Goal: Task Accomplishment & Management: Use online tool/utility

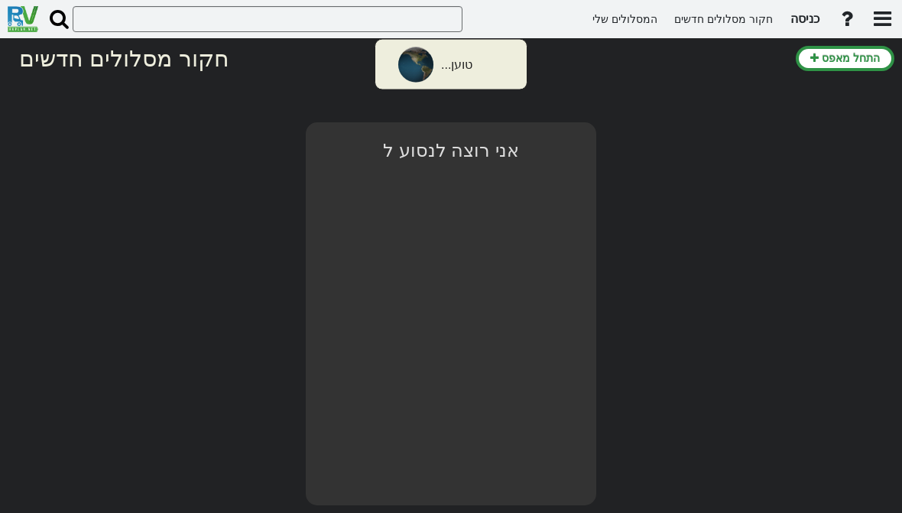
select select "number:2"
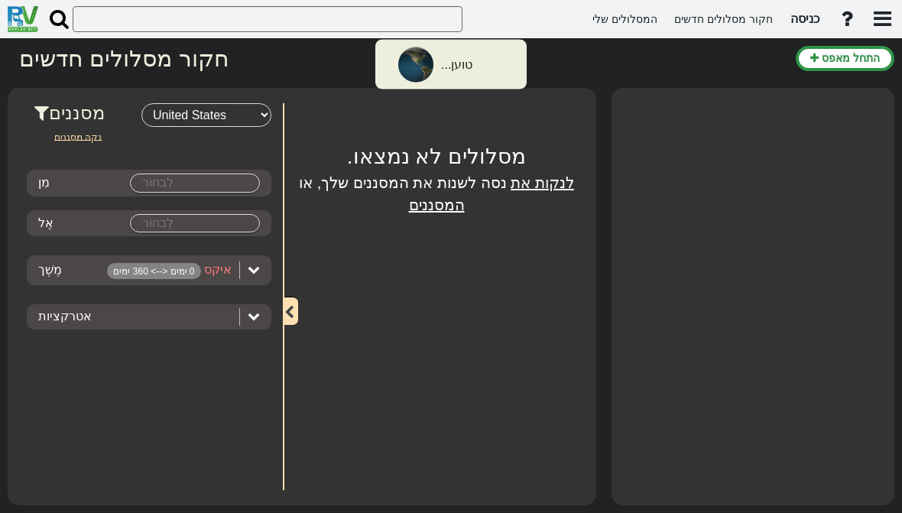
type input "[GEOGRAPHIC_DATA]"
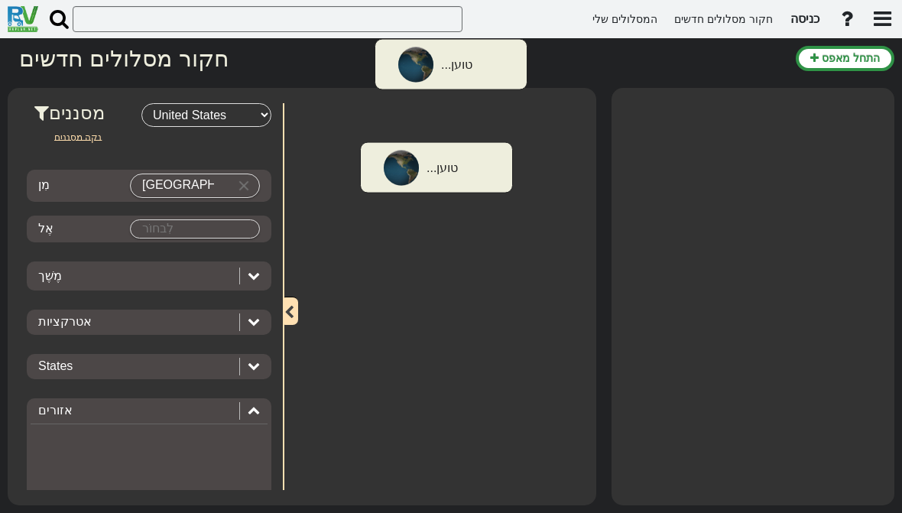
click at [806, 20] on font "כניסה" at bounding box center [805, 18] width 29 height 13
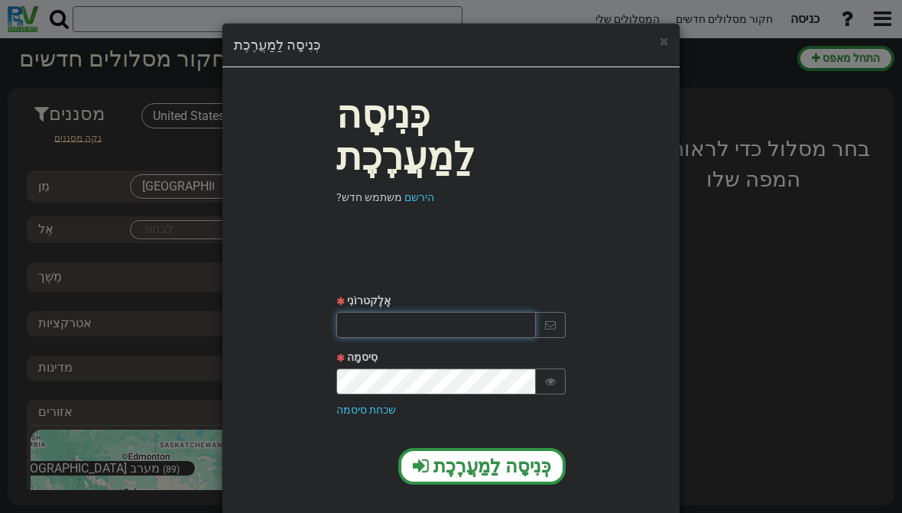
type input "Itamar13198@gmail.com"
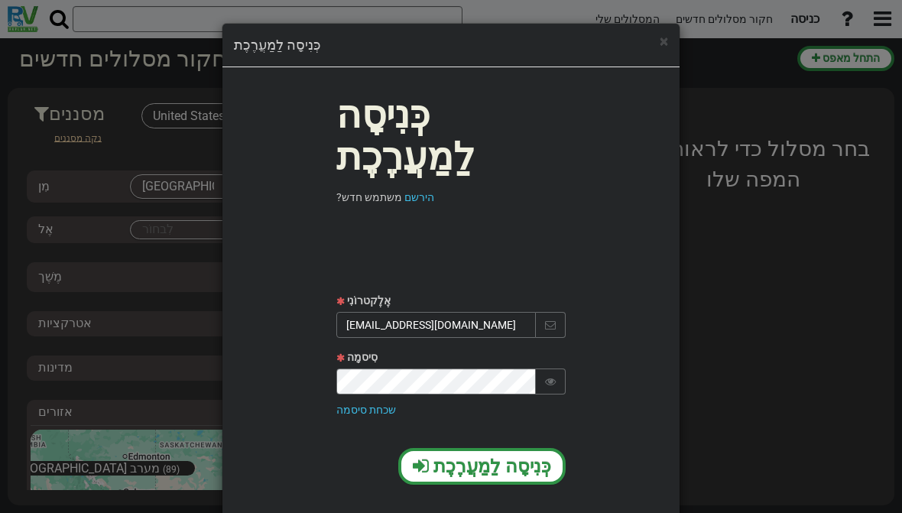
click at [481, 456] on font "כְּנִיסָה לַמַעֲרֶכֶת" at bounding box center [493, 466] width 118 height 21
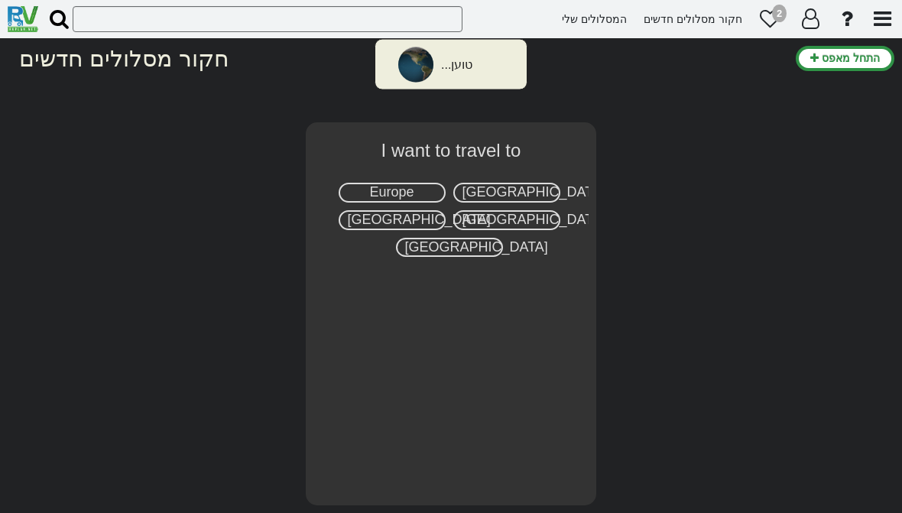
select select "number:2"
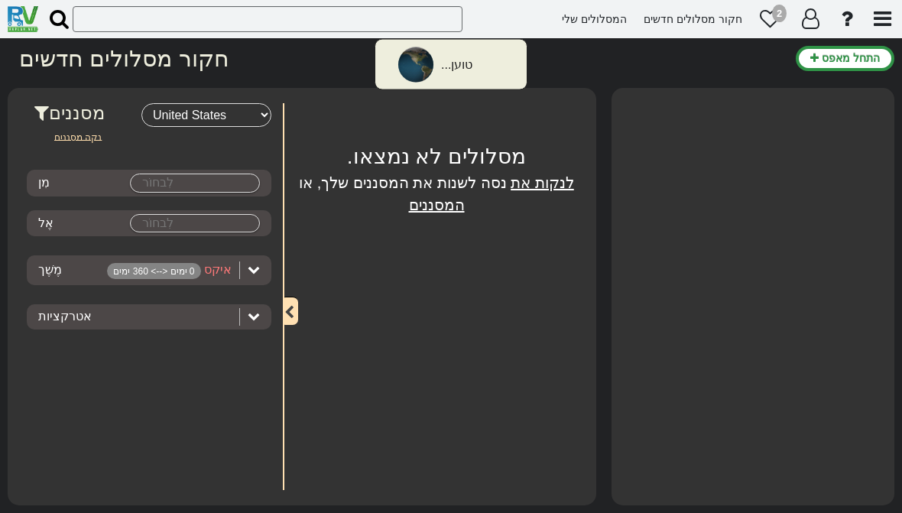
type input "[GEOGRAPHIC_DATA]"
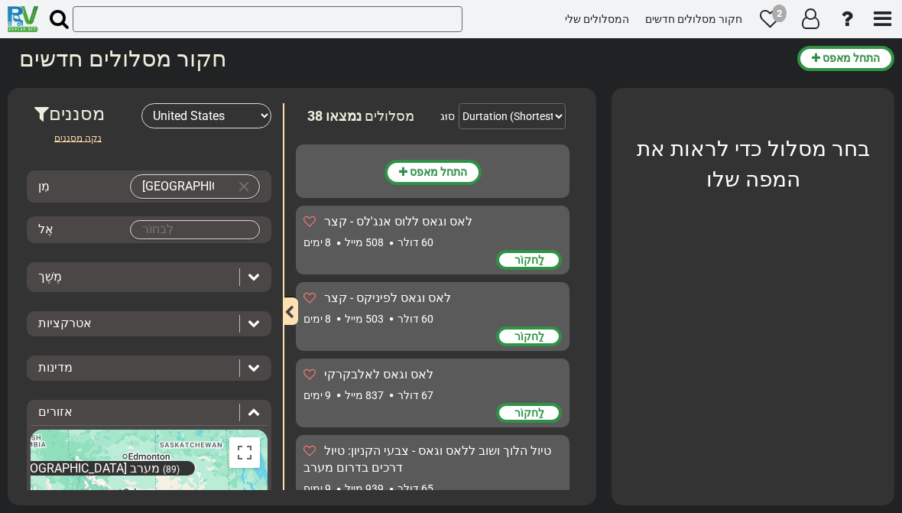
click at [773, 27] on icon at bounding box center [770, 18] width 21 height 21
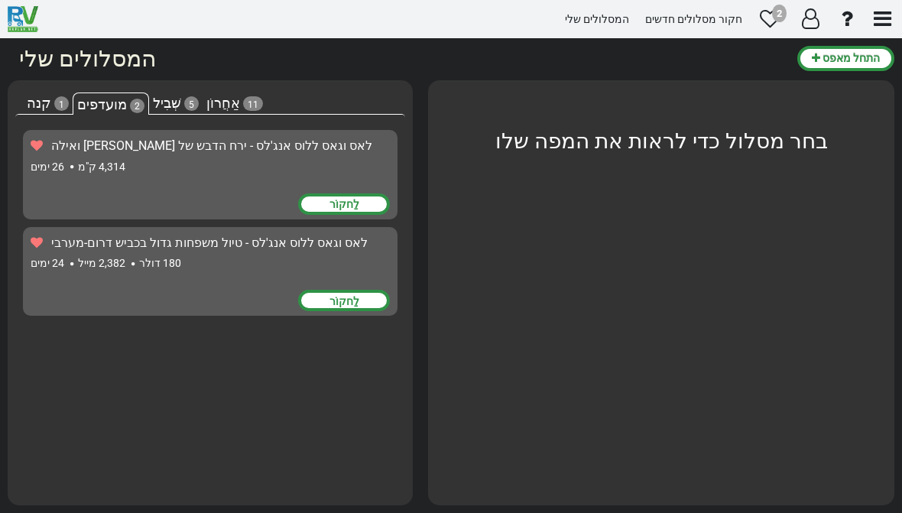
click at [365, 200] on div "לַחקוֹר" at bounding box center [344, 203] width 92 height 21
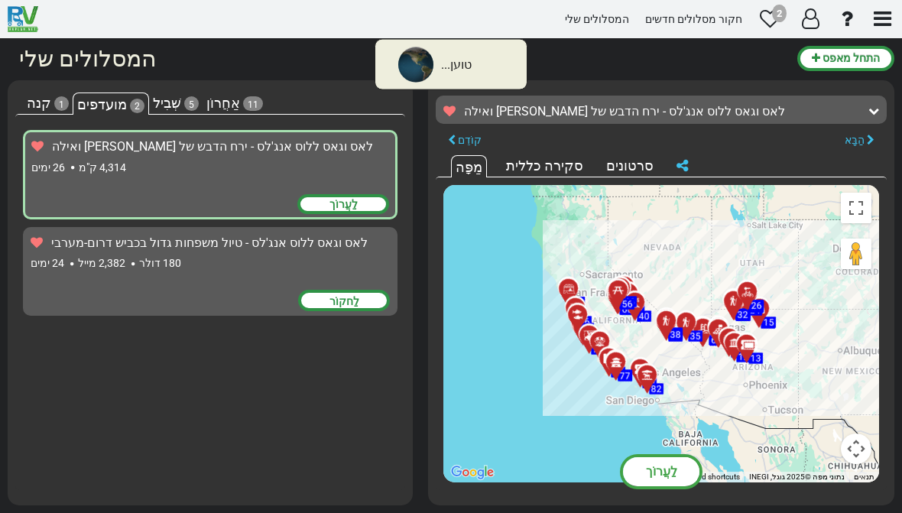
click at [679, 471] on div "לַעֲרוֹך" at bounding box center [661, 471] width 76 height 29
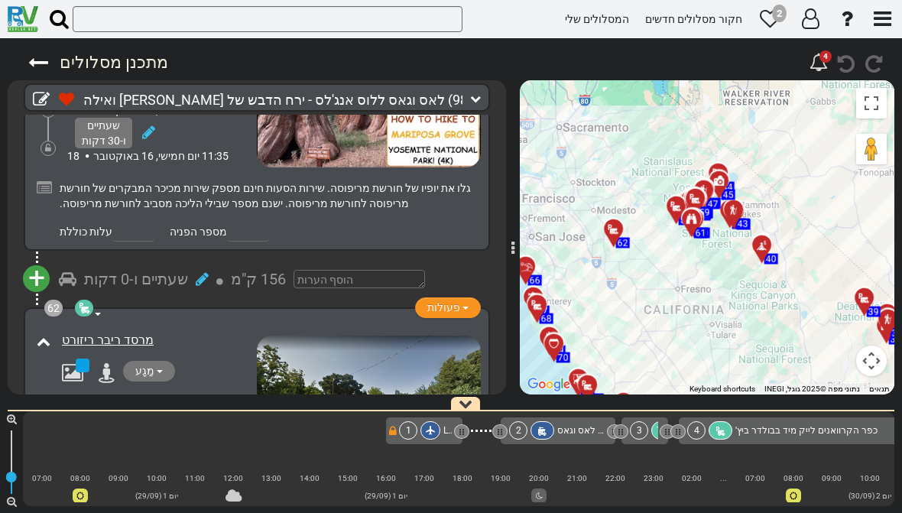
scroll to position [19962, 0]
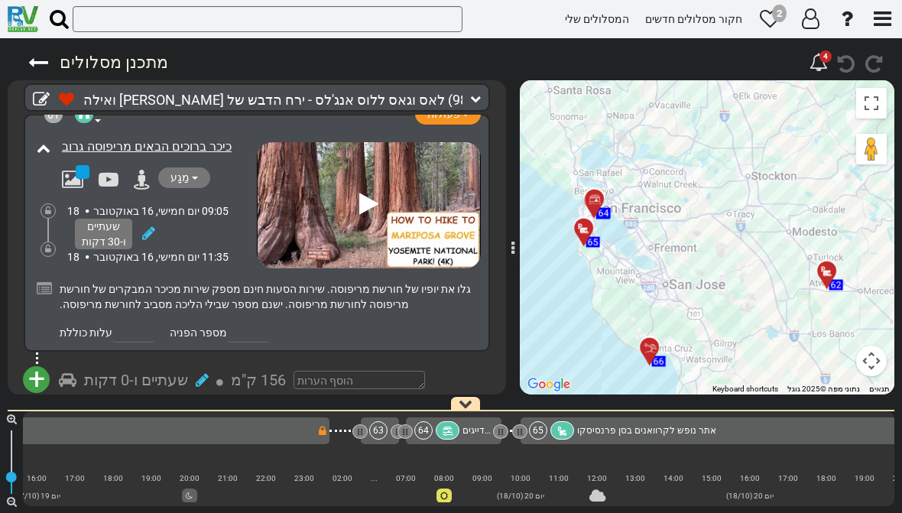
scroll to position [19861, 0]
click at [377, 436] on img at bounding box center [369, 500] width 224 height 129
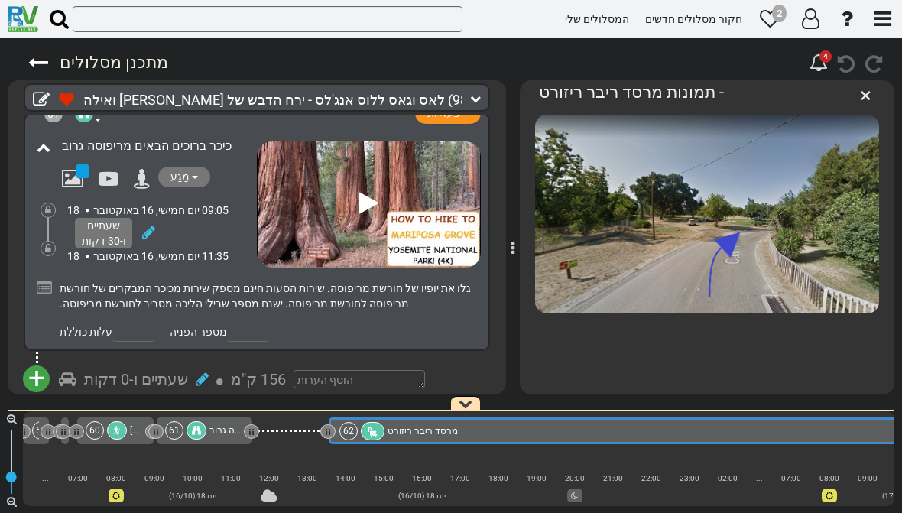
scroll to position [0, 12097]
click at [115, 434] on font "מרסד ריבר ריזורט" at bounding box center [109, 441] width 92 height 15
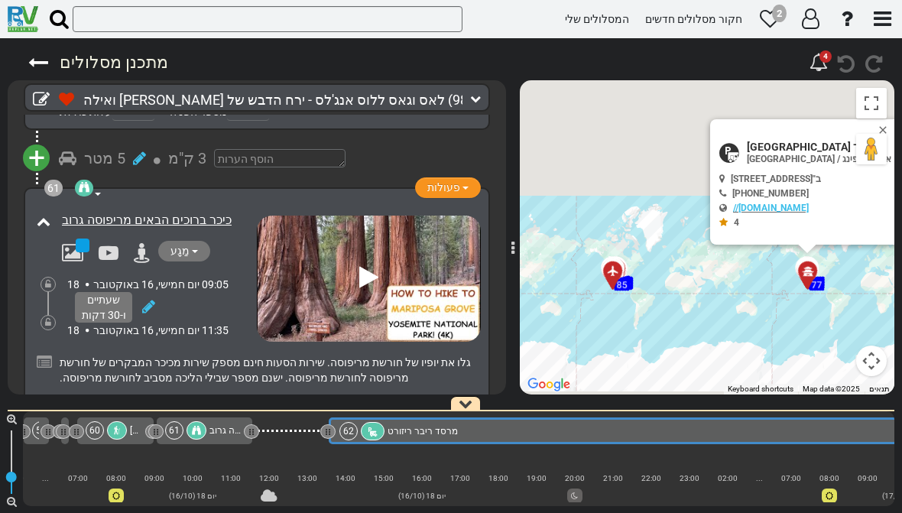
scroll to position [19777, 0]
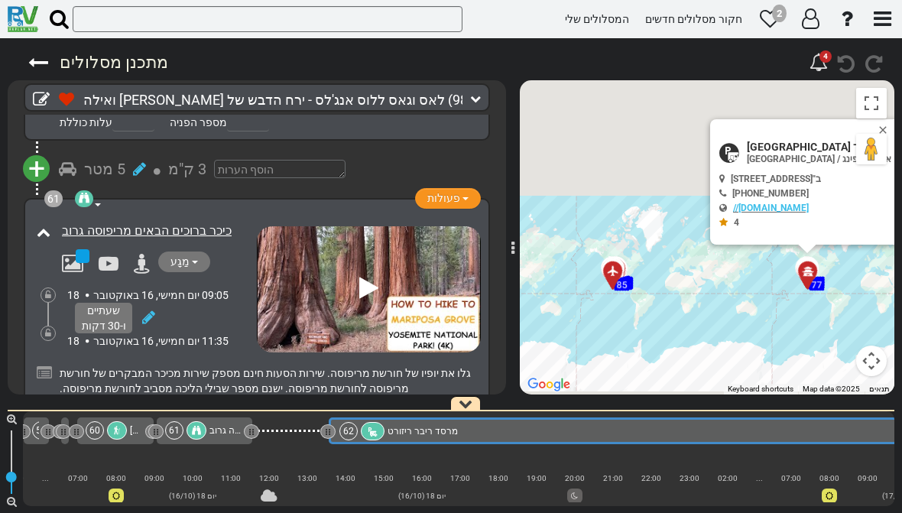
click at [272, 453] on div "156 ק"מ" at bounding box center [258, 464] width 55 height 22
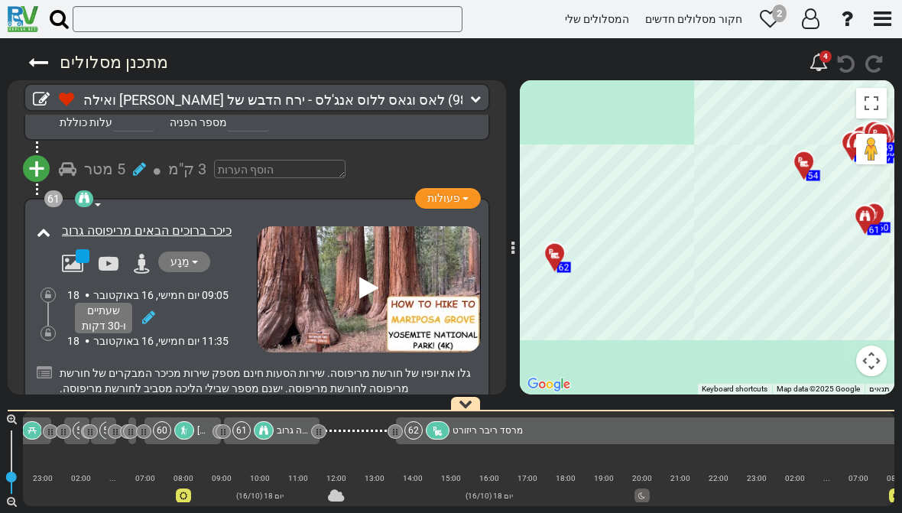
click at [31, 446] on font "+" at bounding box center [36, 463] width 17 height 35
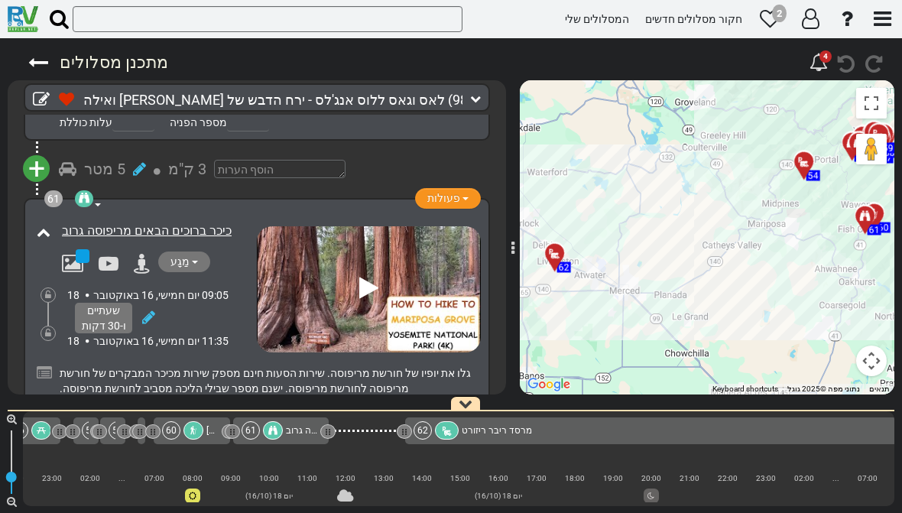
click at [67, 481] on li "הוסף אטרקציה" at bounding box center [84, 491] width 121 height 20
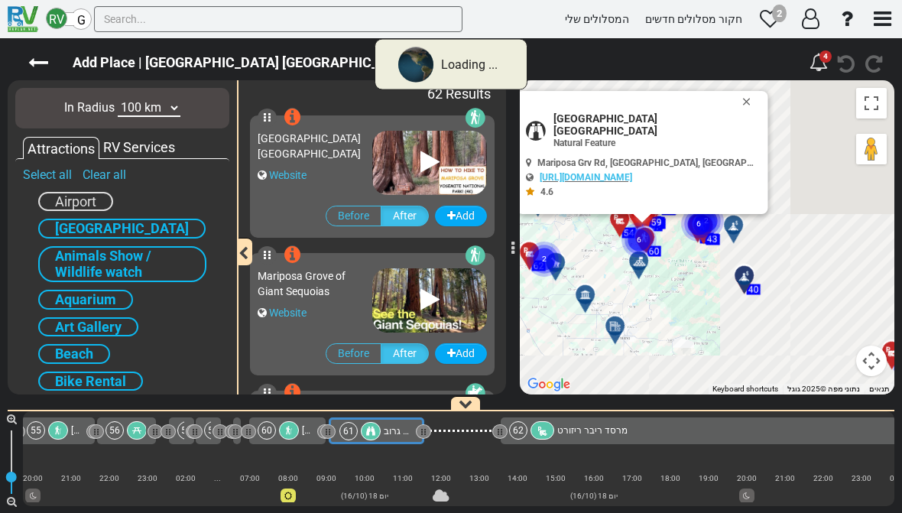
scroll to position [0, 11925]
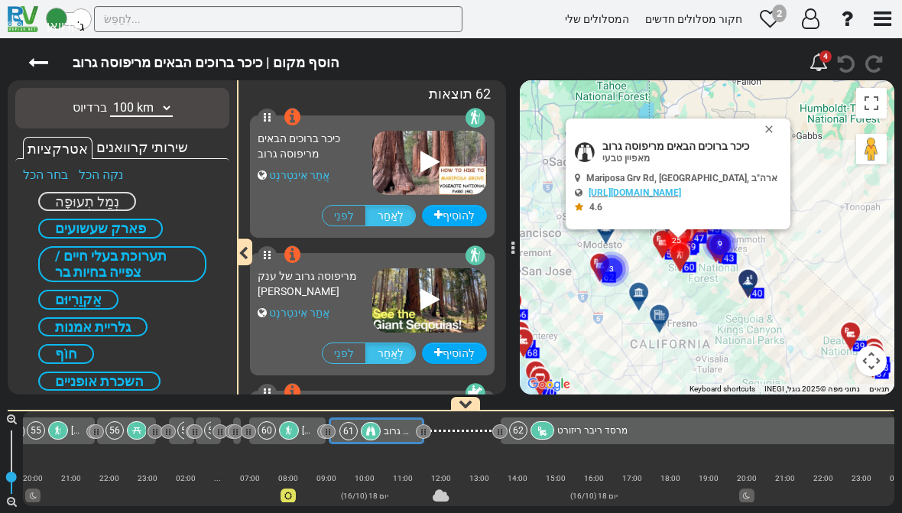
click at [782, 119] on button "לִסְגוֹר" at bounding box center [772, 129] width 18 height 21
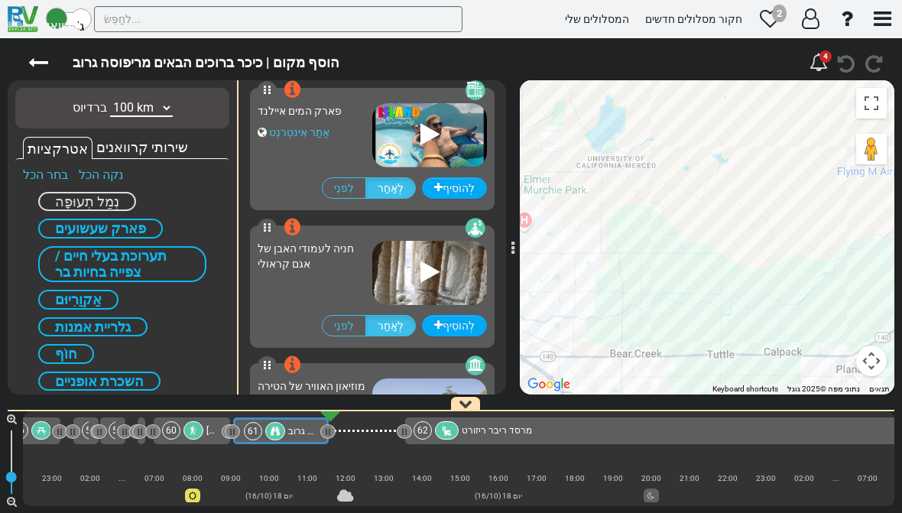
scroll to position [7429, 0]
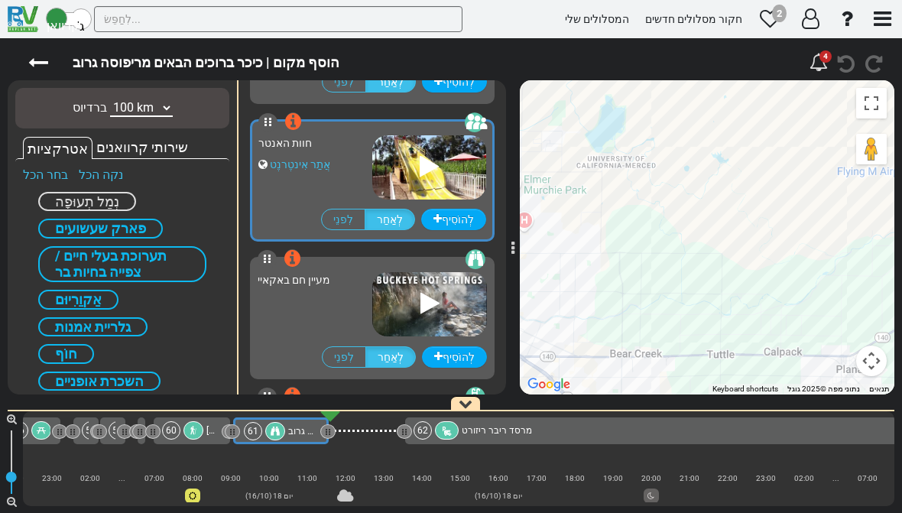
click at [425, 164] on icon at bounding box center [429, 166] width 19 height 24
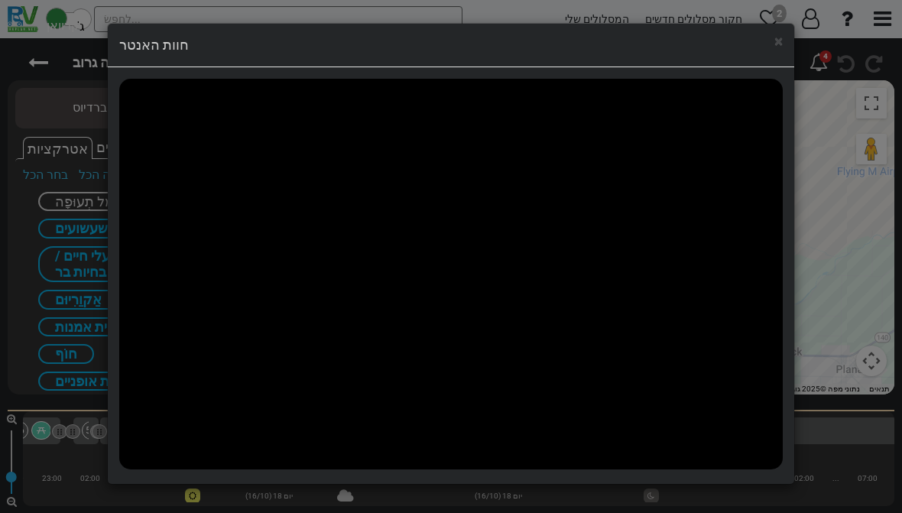
click at [778, 41] on font "×" at bounding box center [779, 41] width 8 height 18
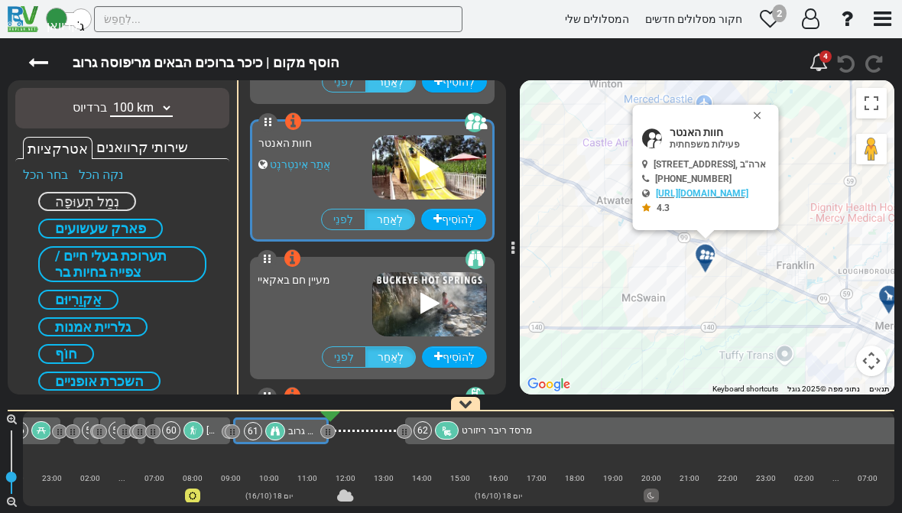
click at [770, 110] on button "לִסְגוֹר" at bounding box center [761, 115] width 18 height 21
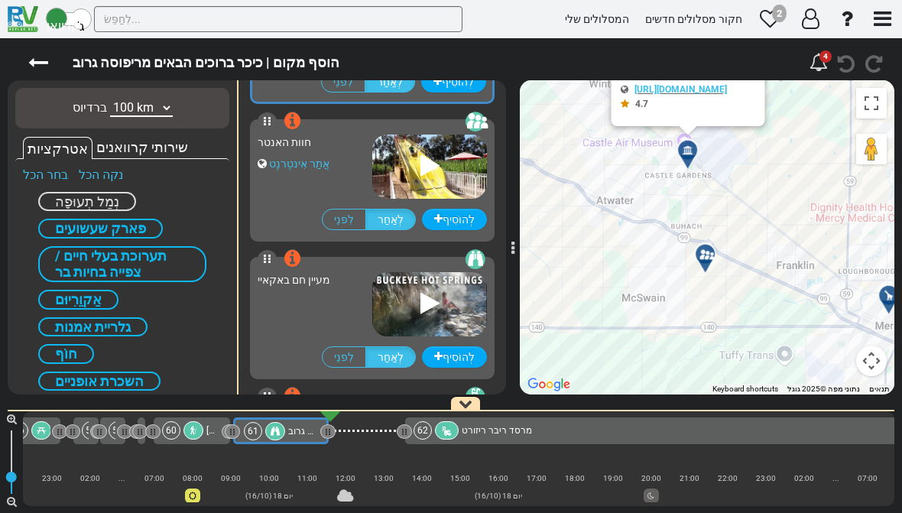
scroll to position [7291, 0]
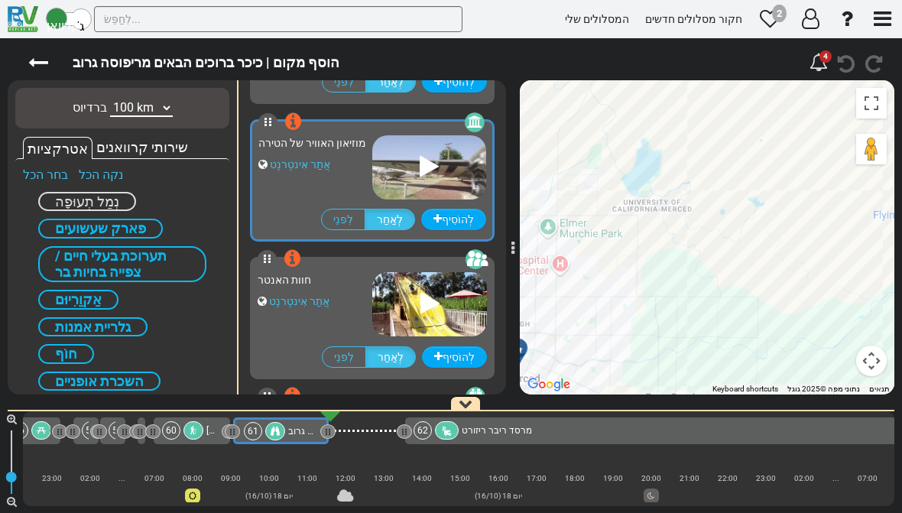
click at [424, 162] on icon at bounding box center [429, 166] width 19 height 24
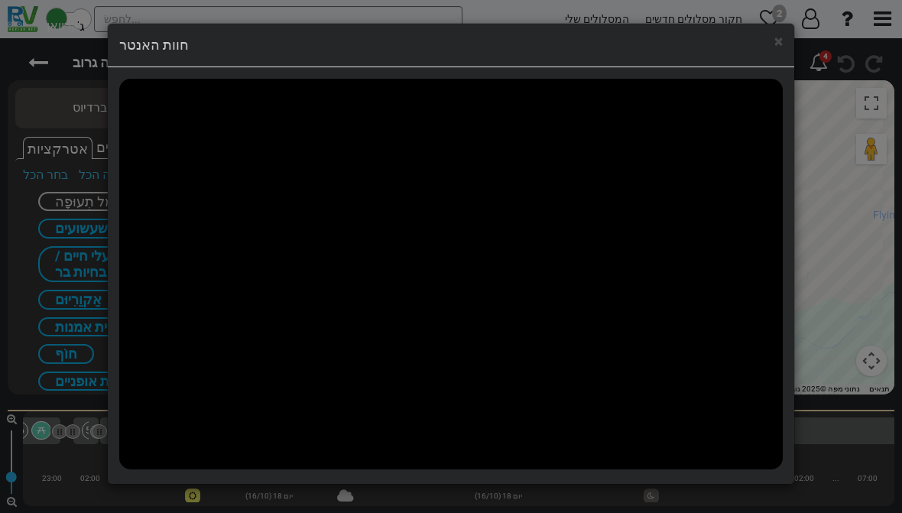
click at [778, 57] on div "× חוות האנטר" at bounding box center [451, 46] width 687 height 44
click at [775, 48] on font "×" at bounding box center [779, 41] width 8 height 18
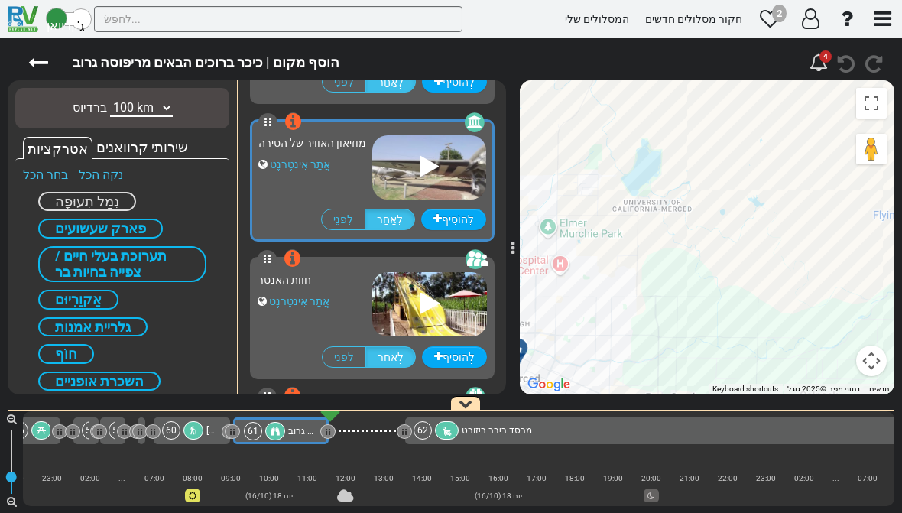
click at [47, 65] on icon at bounding box center [38, 63] width 20 height 20
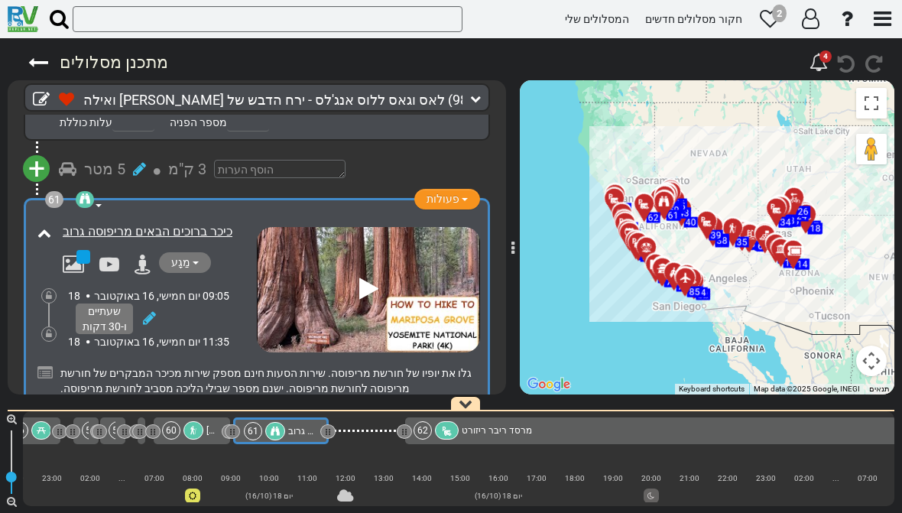
click at [255, 456] on font "156 ק"מ" at bounding box center [258, 465] width 55 height 18
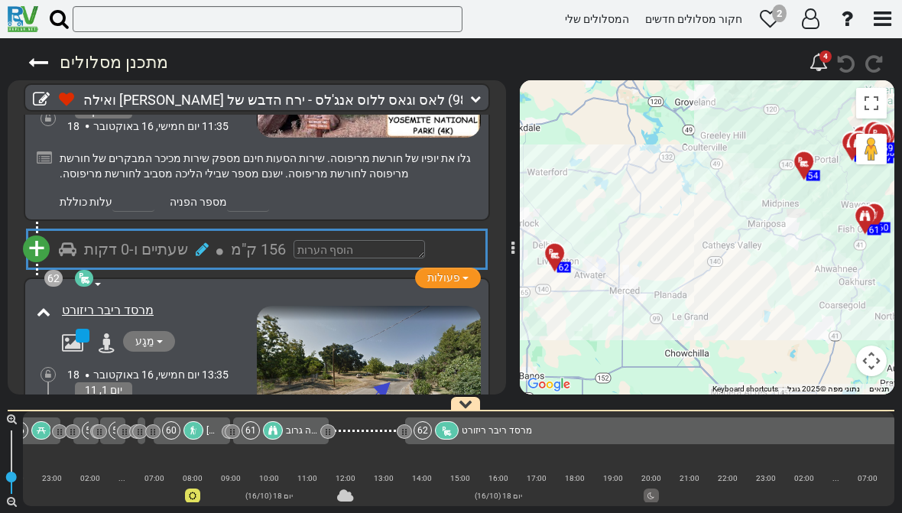
scroll to position [19993, 0]
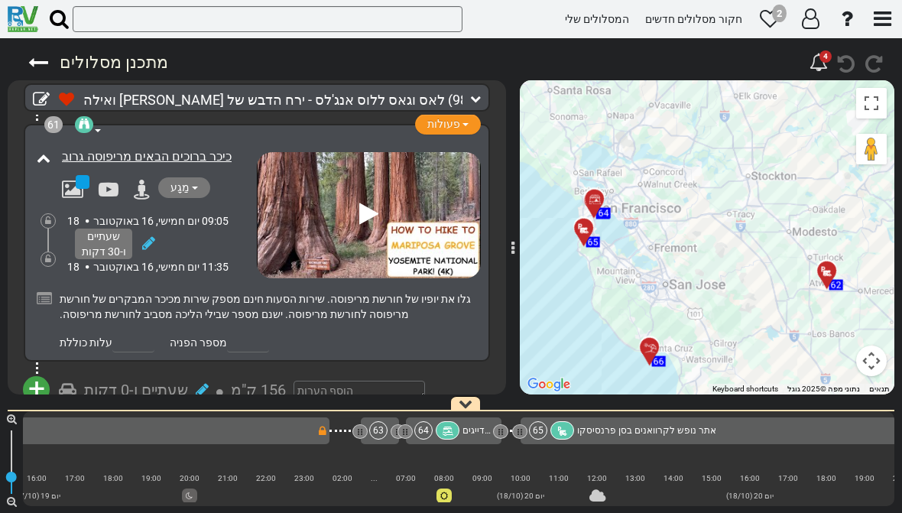
scroll to position [19793, 0]
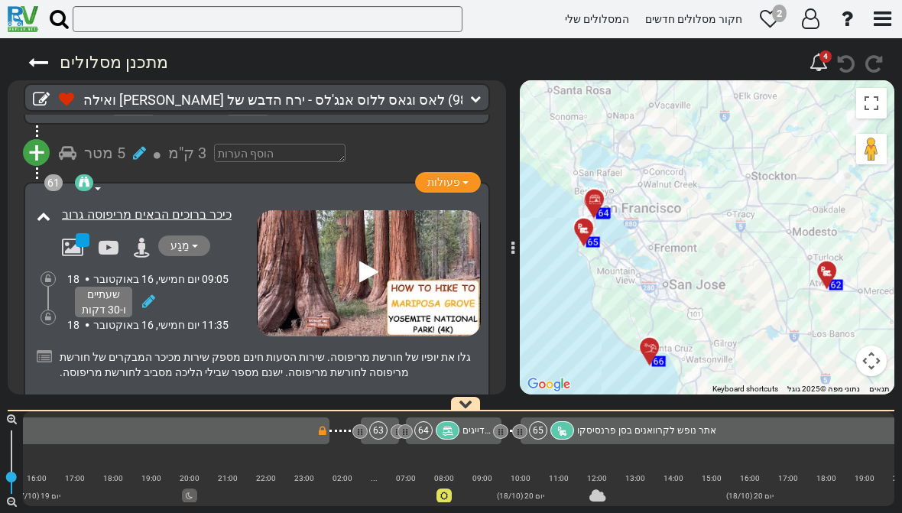
click at [245, 439] on font "156 ק"מ" at bounding box center [258, 448] width 55 height 18
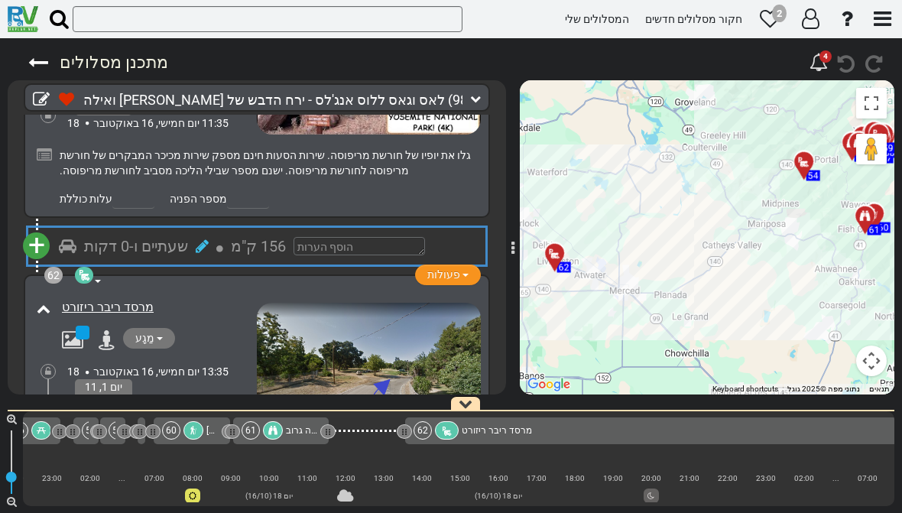
scroll to position [19995, 0]
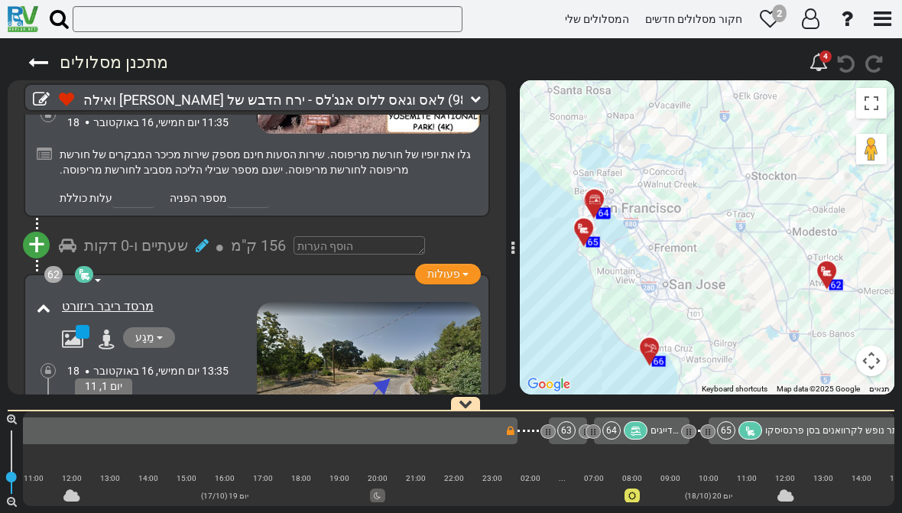
scroll to position [0, 13196]
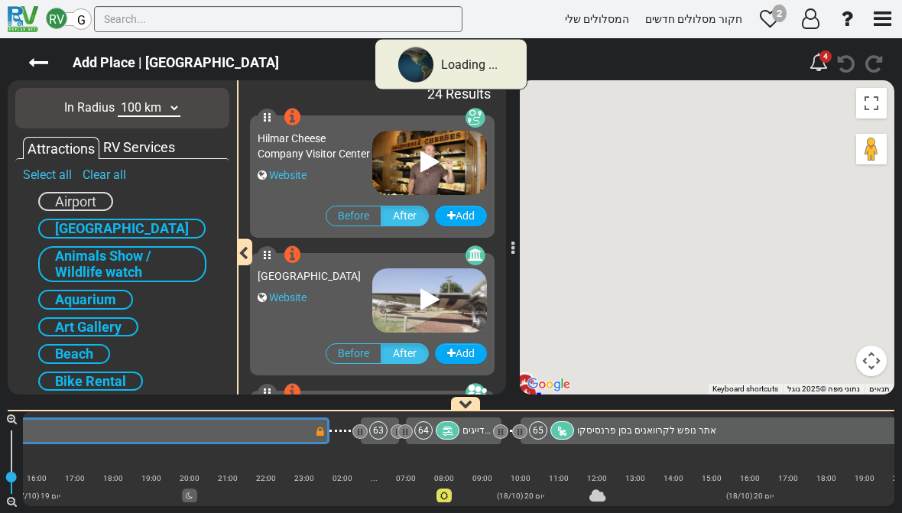
scroll to position [0, 12097]
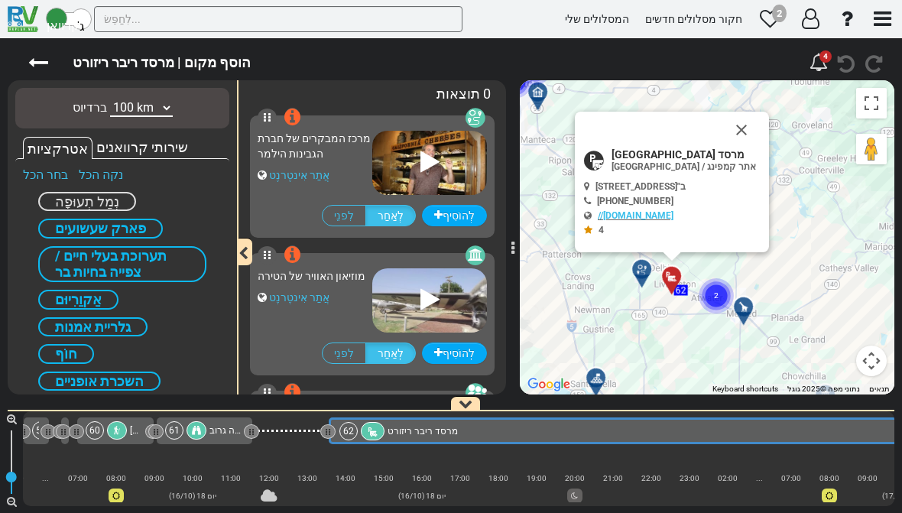
click at [760, 124] on button "Close" at bounding box center [741, 130] width 37 height 37
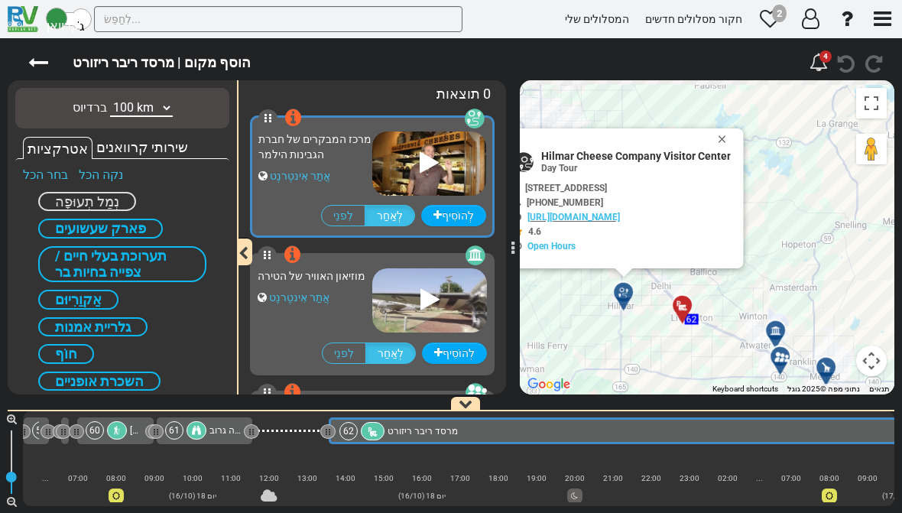
scroll to position [0, 13196]
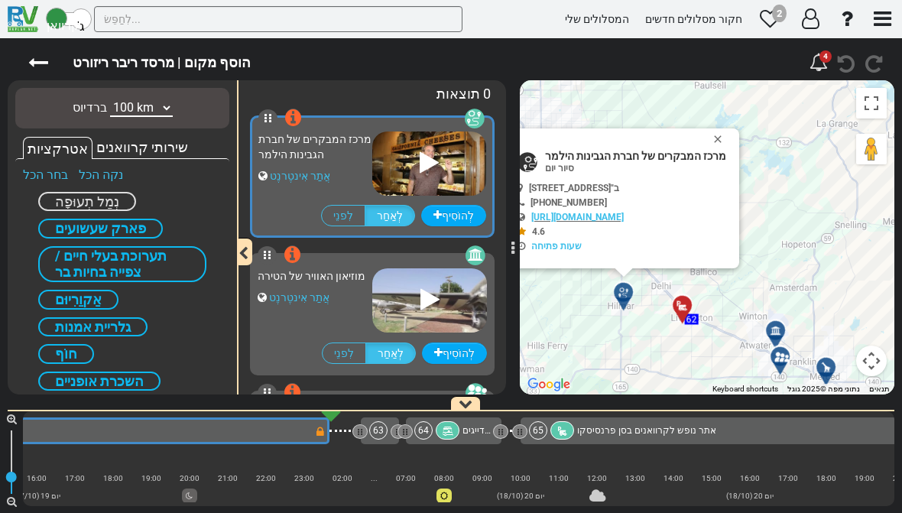
click at [435, 187] on img at bounding box center [429, 164] width 114 height 64
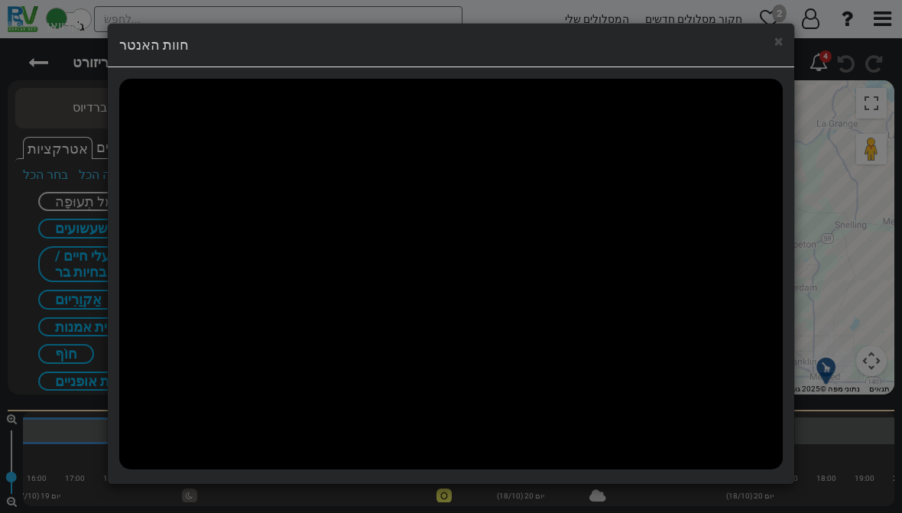
click at [769, 47] on h4 "חוות האנטר" at bounding box center [451, 45] width 664 height 20
click at [766, 46] on h4 "חוות האנטר" at bounding box center [451, 45] width 664 height 20
click at [775, 52] on h4 "חוות האנטר" at bounding box center [451, 45] width 664 height 20
click at [779, 46] on font "×" at bounding box center [779, 41] width 8 height 18
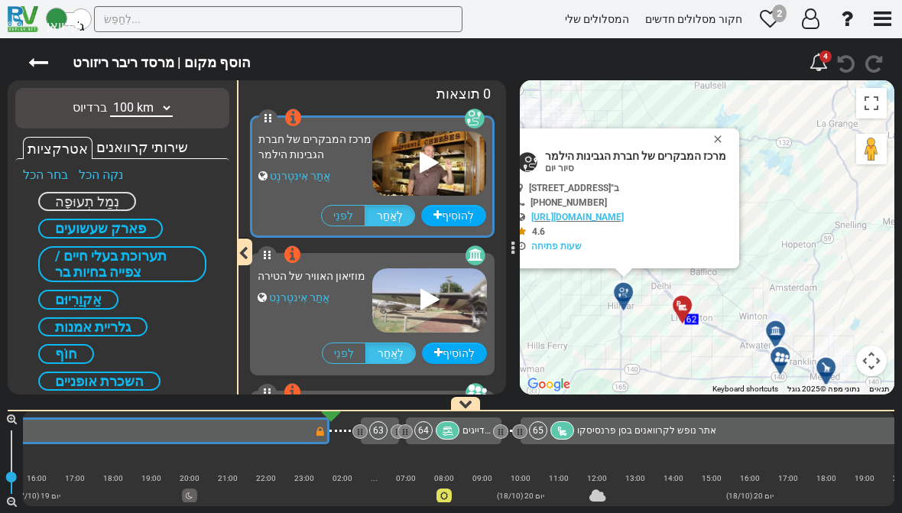
click at [721, 133] on button "לִסְגוֹר" at bounding box center [721, 138] width 18 height 21
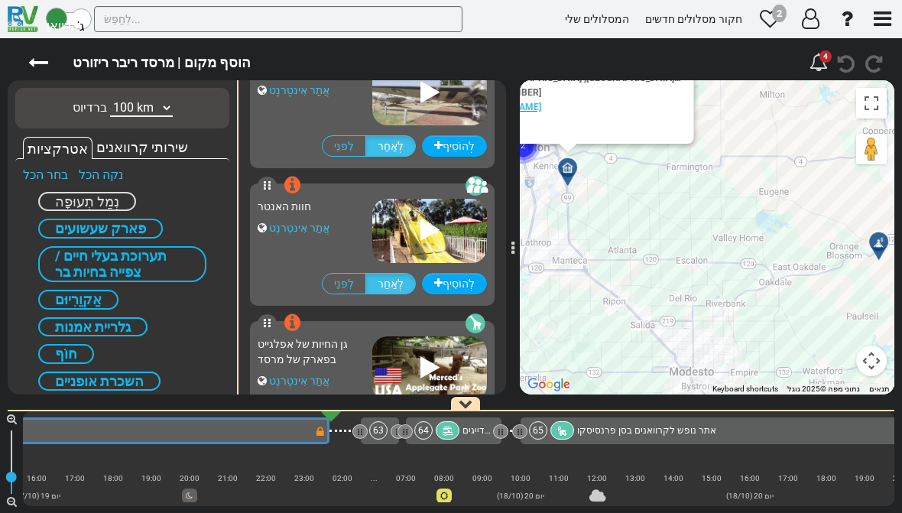
scroll to position [960, 0]
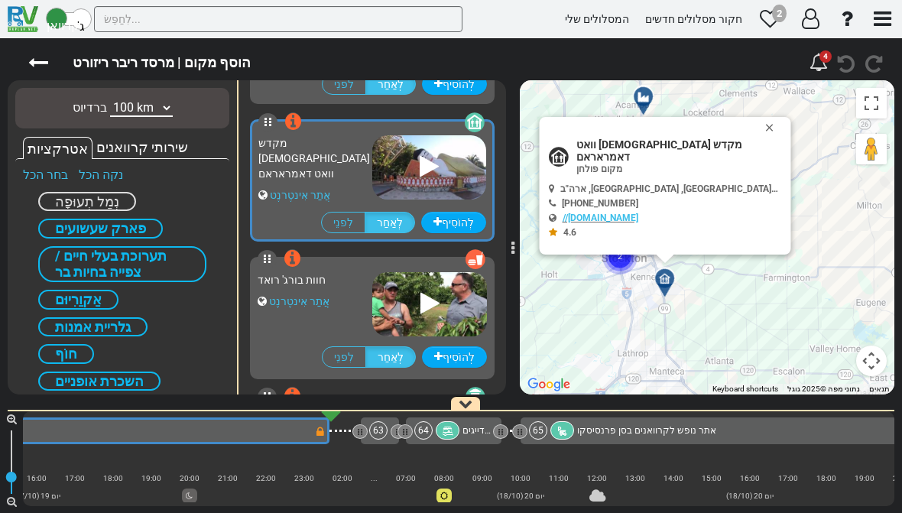
click at [764, 137] on button "לִסְגוֹר" at bounding box center [773, 127] width 18 height 21
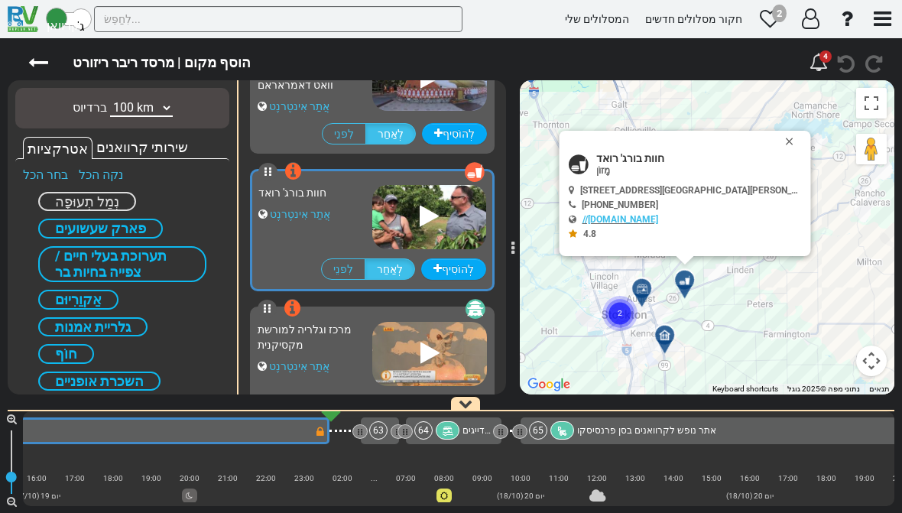
scroll to position [1097, 0]
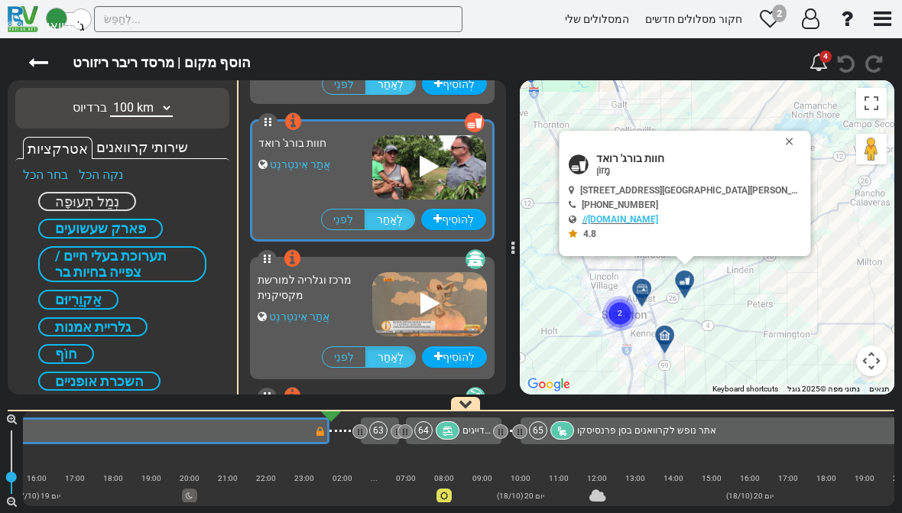
click at [784, 138] on button "לִסְגוֹר" at bounding box center [793, 141] width 18 height 21
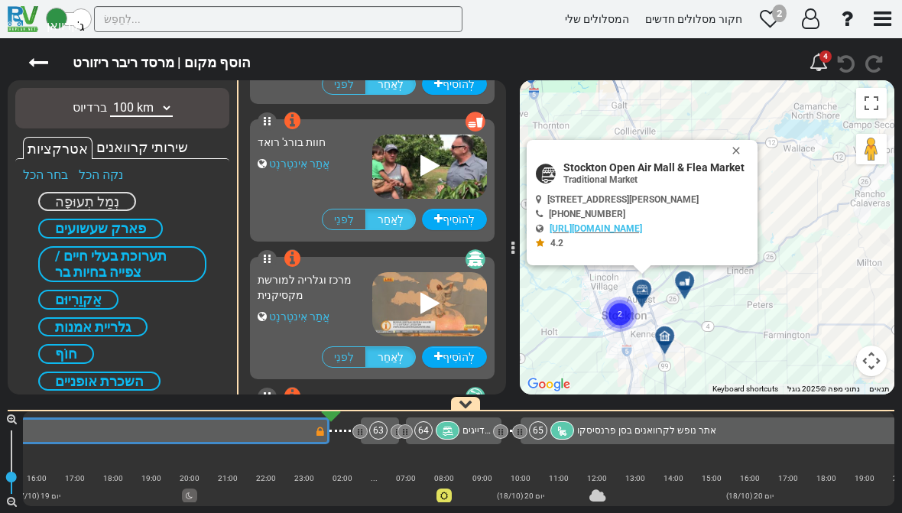
scroll to position [1648, 0]
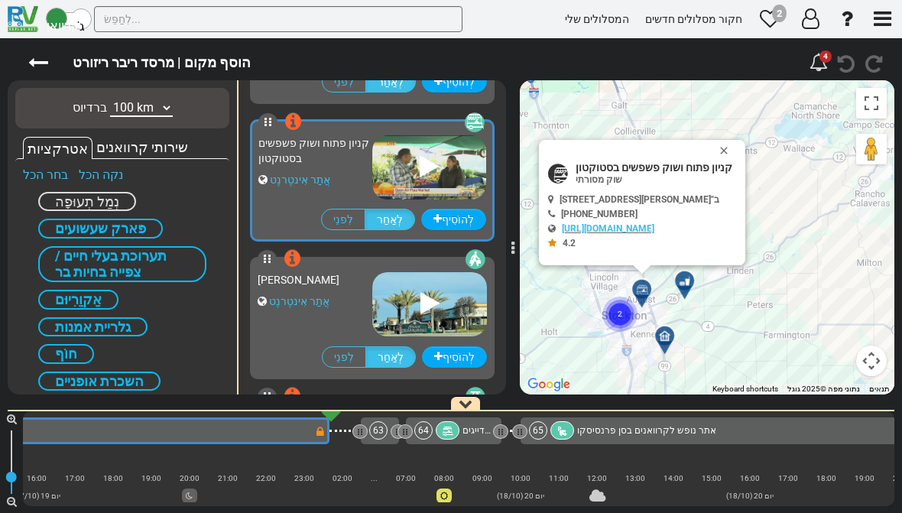
click at [736, 151] on button "לִסְגוֹר" at bounding box center [727, 150] width 18 height 21
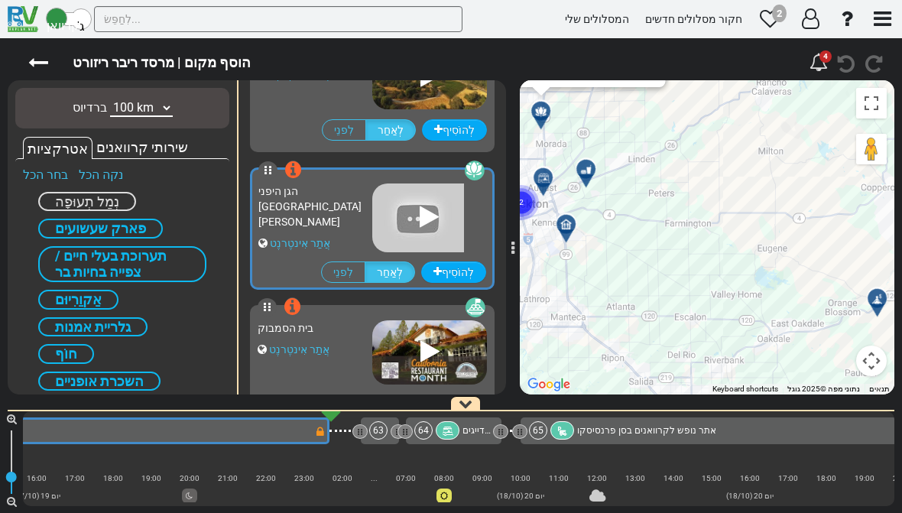
scroll to position [2198, 0]
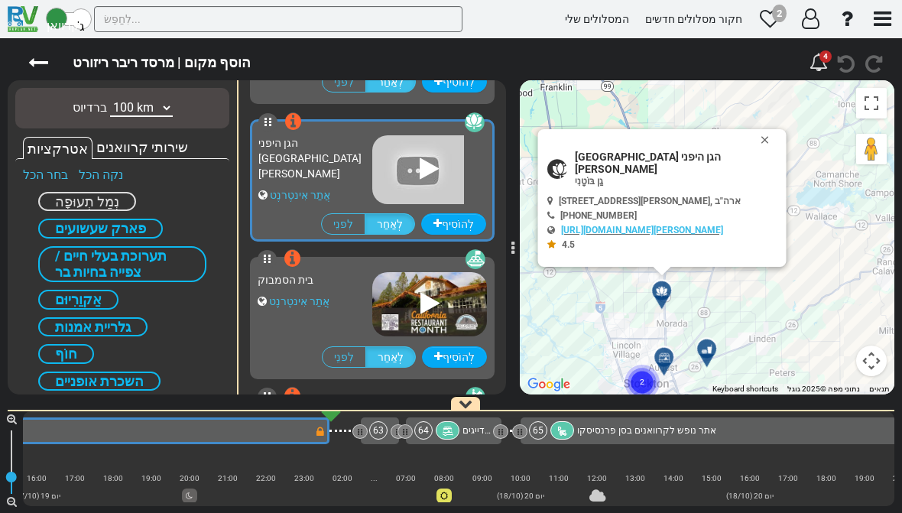
click at [766, 151] on button "לִסְגוֹר" at bounding box center [768, 139] width 18 height 21
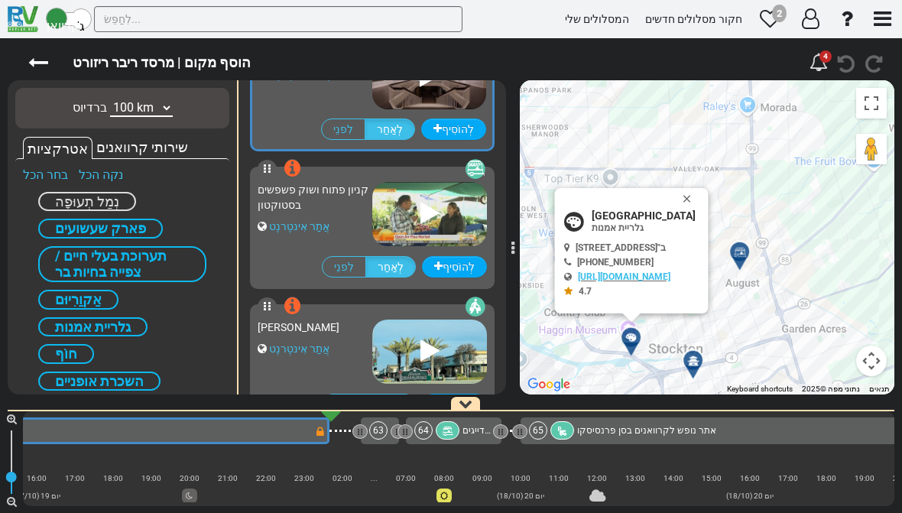
scroll to position [1510, 0]
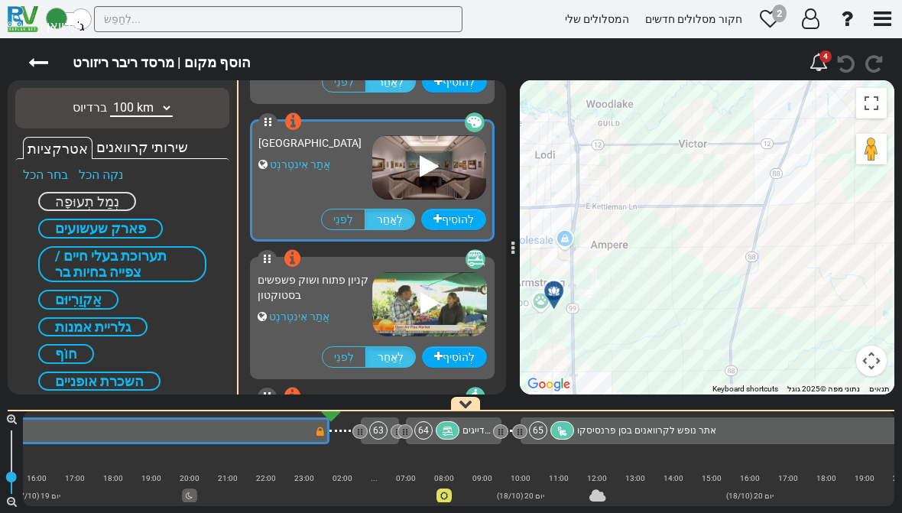
click at [423, 164] on icon at bounding box center [429, 166] width 19 height 24
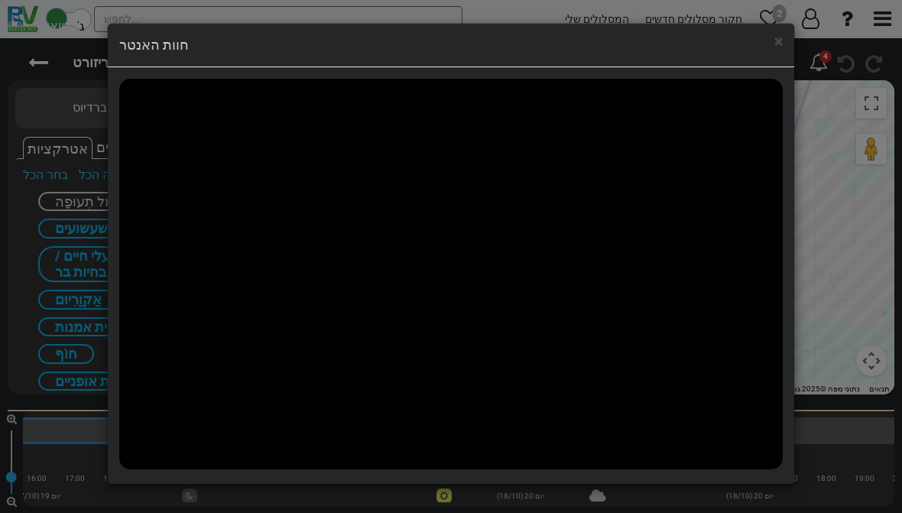
click at [776, 40] on font "×" at bounding box center [779, 41] width 8 height 18
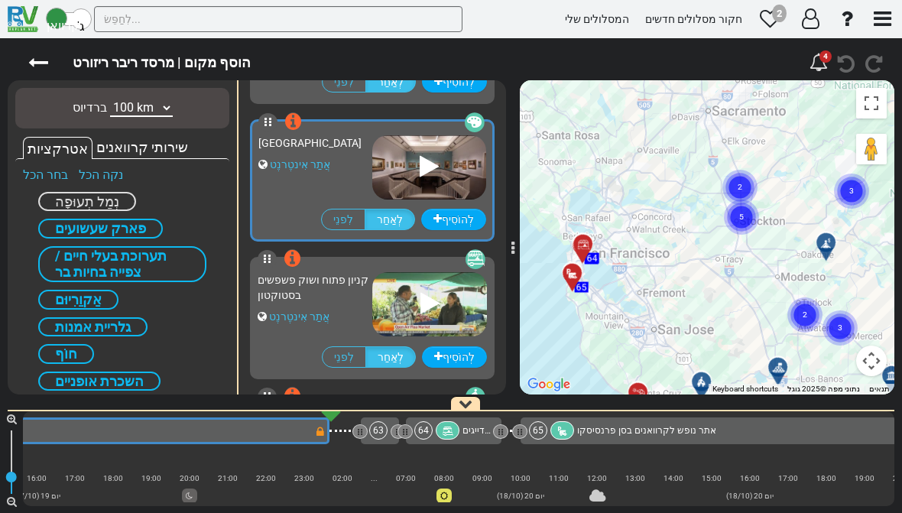
click at [46, 60] on icon at bounding box center [38, 63] width 20 height 20
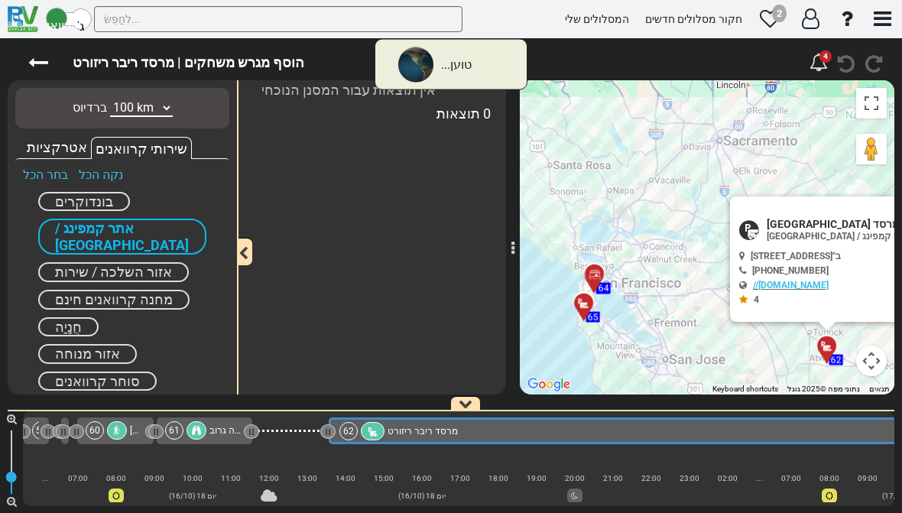
scroll to position [0, 12097]
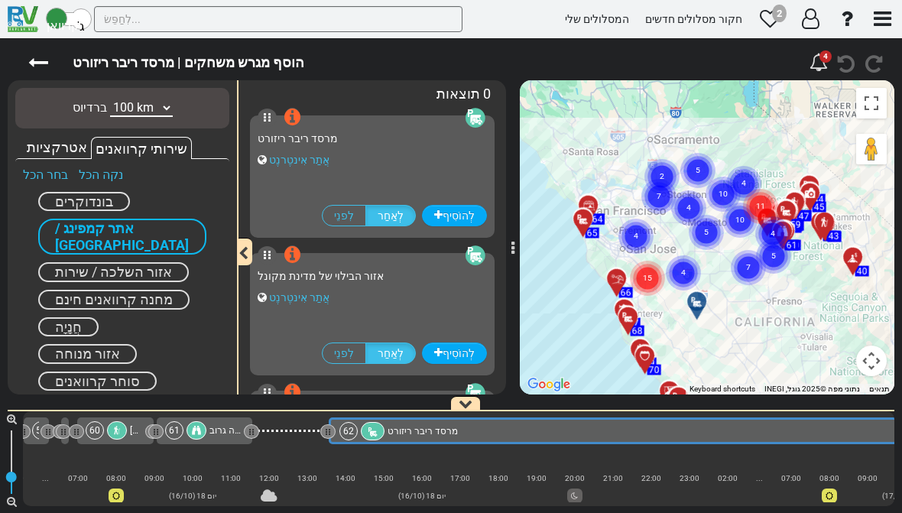
click at [132, 111] on select "10 ק"מ 50 ק"מ 100 ק"מ 250 ק"מ 500 ק"מ 1000 ק"מ" at bounding box center [141, 108] width 63 height 18
select select "number:250"
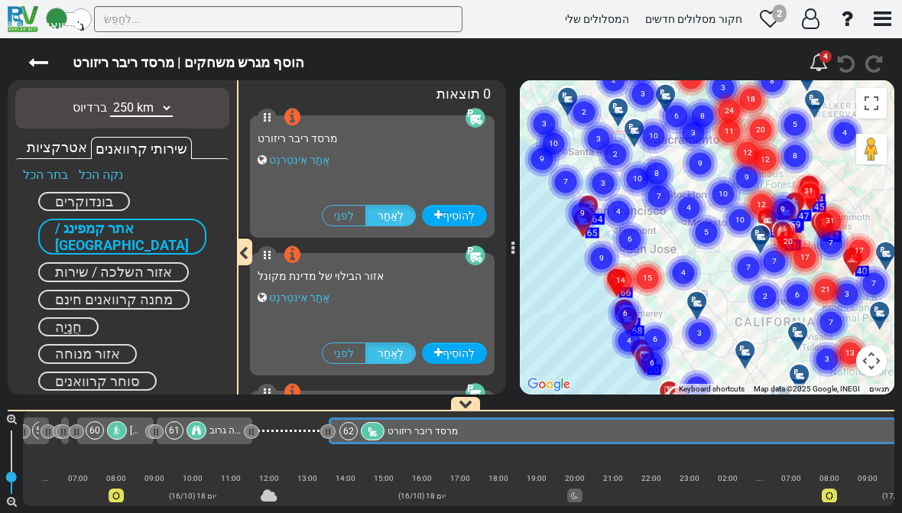
click at [36, 63] on icon at bounding box center [38, 63] width 20 height 20
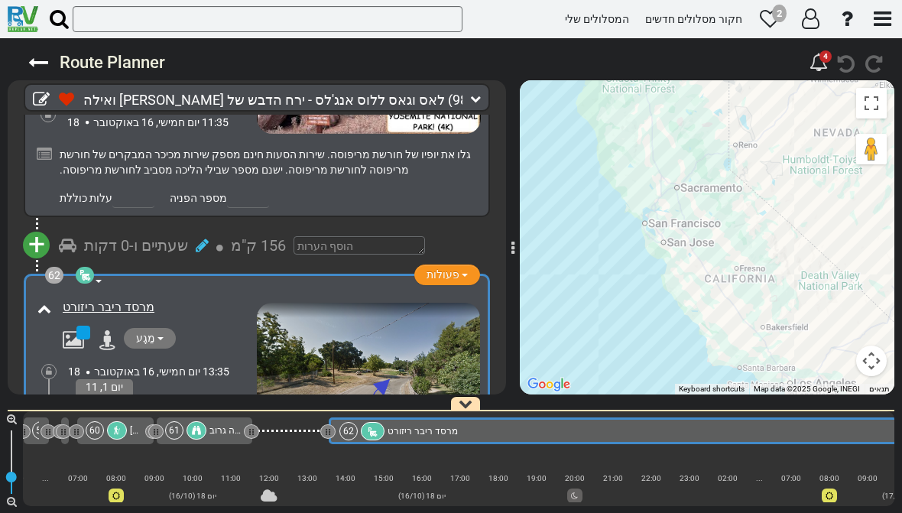
click at [41, 67] on icon at bounding box center [38, 63] width 20 height 20
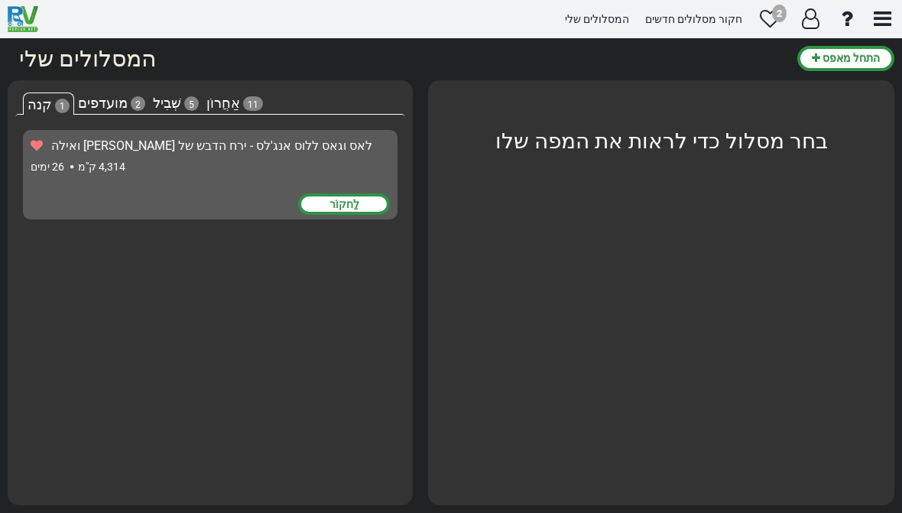
click at [326, 201] on div "לַחקוֹר" at bounding box center [344, 203] width 92 height 21
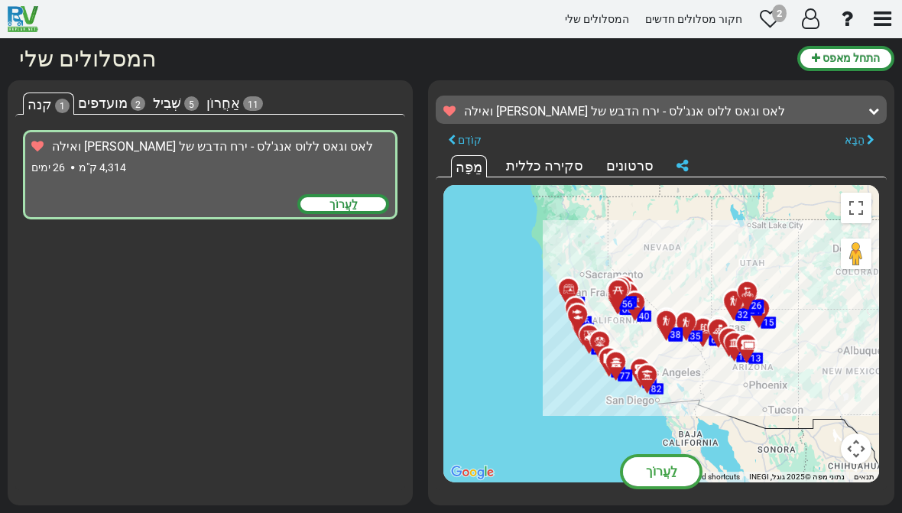
click at [645, 468] on div "לַעֲרוֹך" at bounding box center [661, 471] width 76 height 29
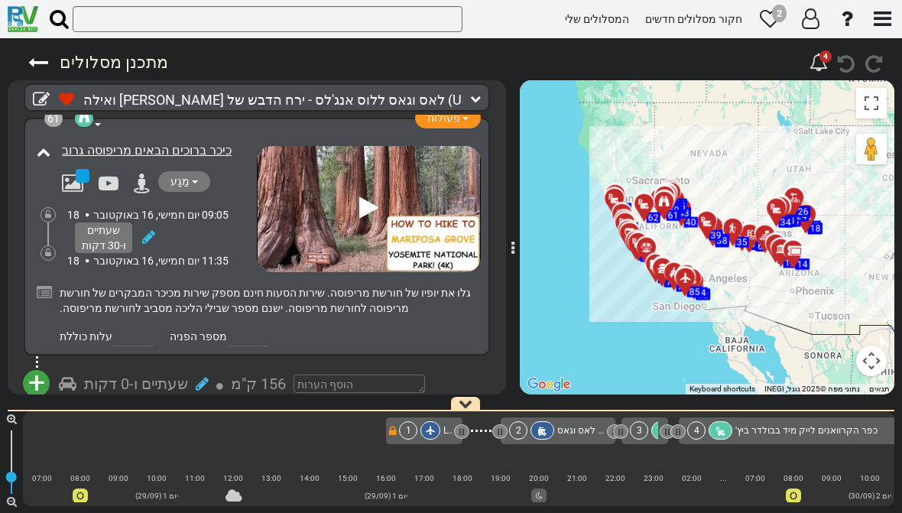
scroll to position [19870, 0]
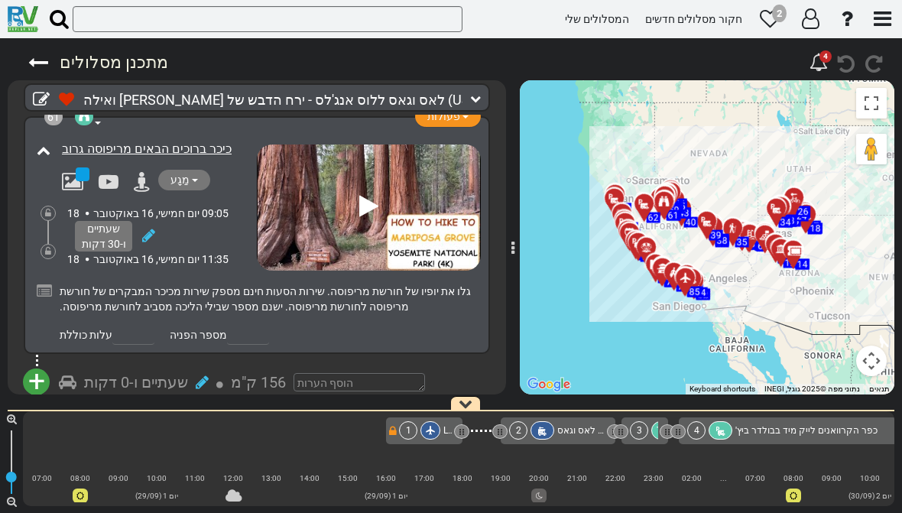
click at [251, 373] on font "156 ק"מ" at bounding box center [258, 382] width 55 height 18
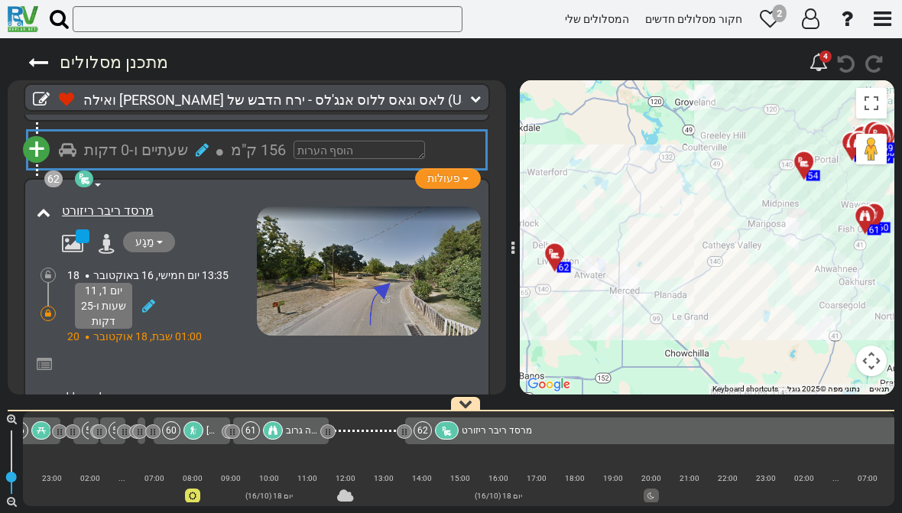
scroll to position [20101, 0]
click at [267, 434] on div "185 ק"מ" at bounding box center [266, 445] width 55 height 22
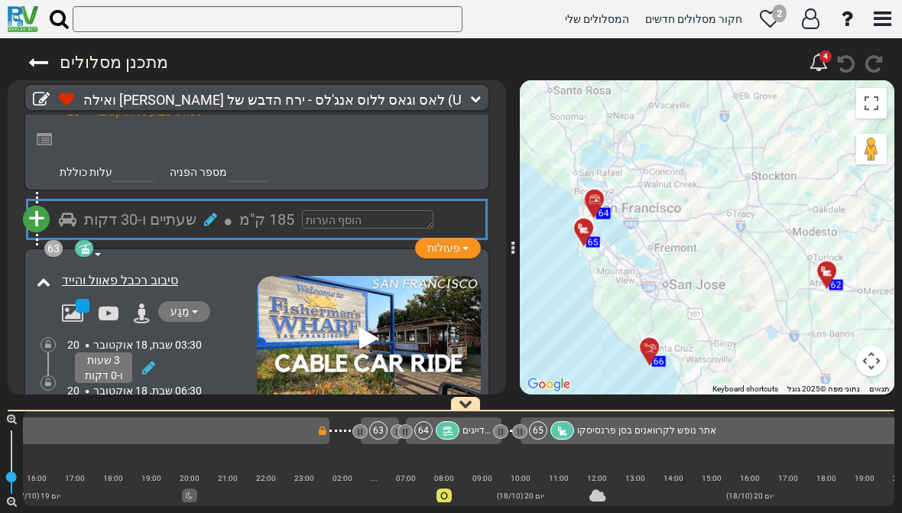
scroll to position [20326, 0]
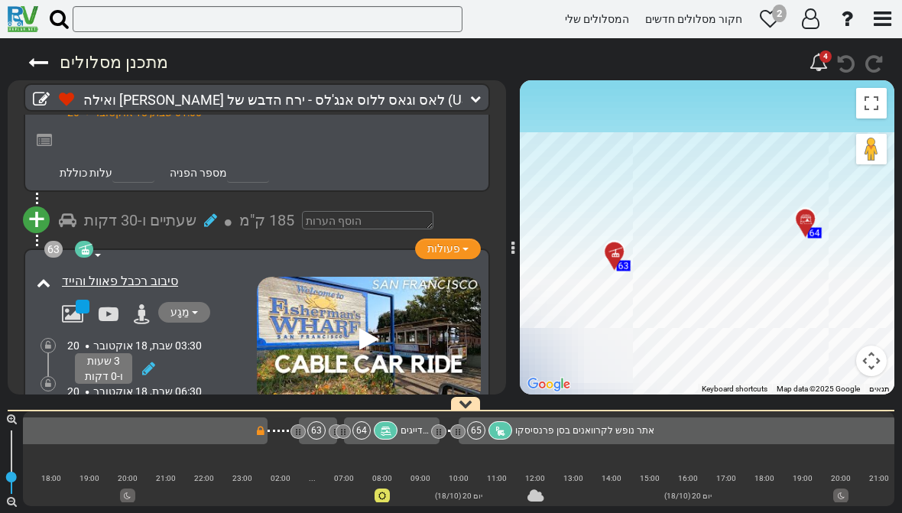
scroll to position [0, 13267]
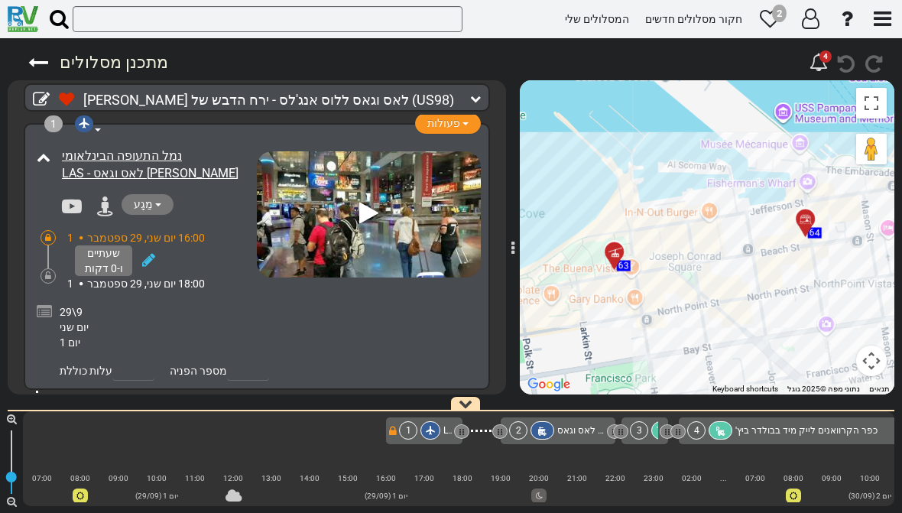
scroll to position [0, 13267]
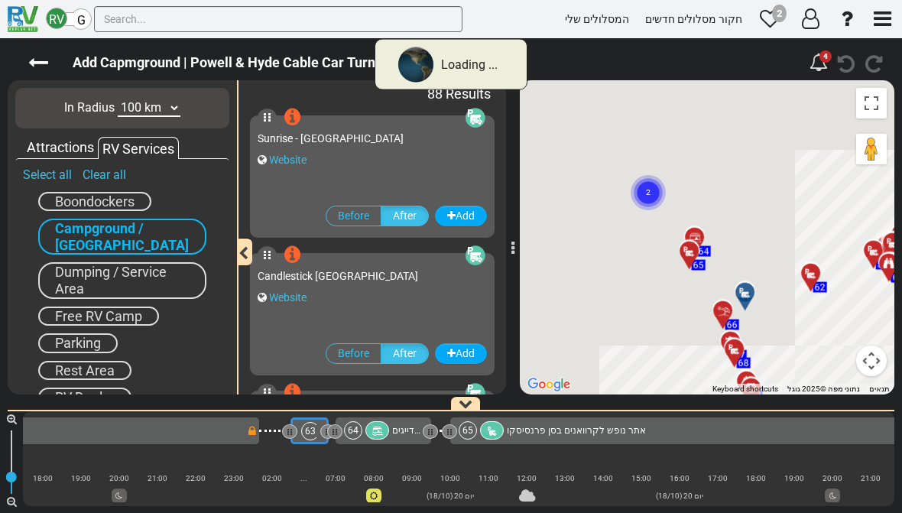
scroll to position [0, 13228]
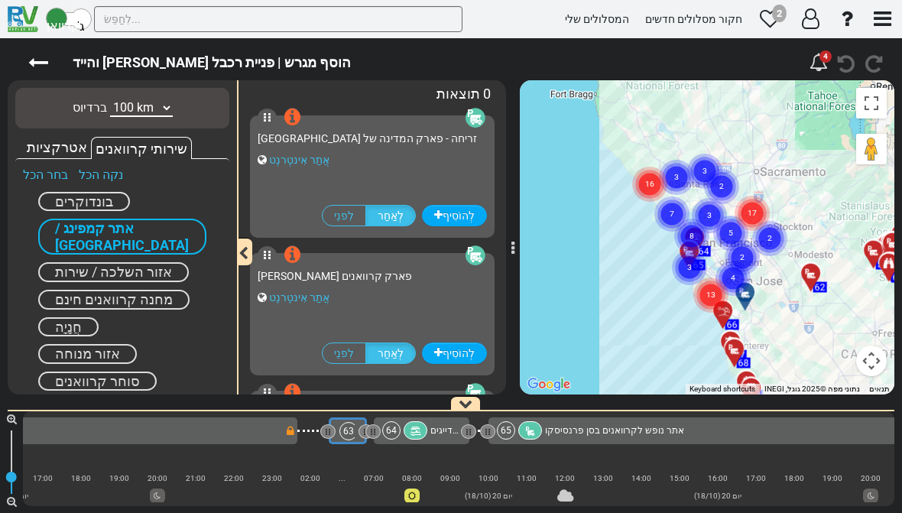
click at [141, 100] on select "10 ק"מ 50 ק"מ 100 ק"מ 250 ק"מ 500 ק"מ 1000 ק"מ" at bounding box center [141, 108] width 63 height 18
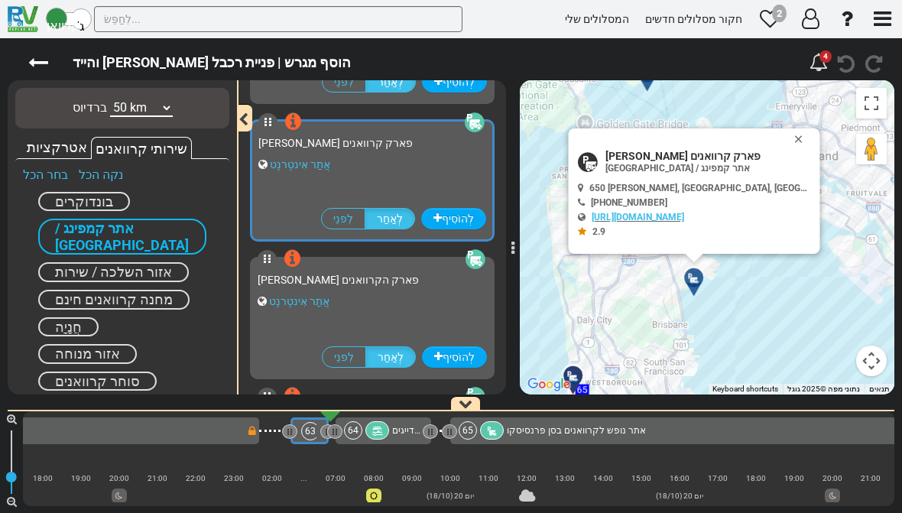
scroll to position [134, 0]
click at [648, 219] on font "https://sanfranciscorvpark.com/rates-and-reservations/" at bounding box center [638, 217] width 93 height 11
click at [684, 213] on font "https://sanfranciscorvpark.com/rates-and-reservations/" at bounding box center [638, 217] width 93 height 11
click at [800, 135] on button "לִסְגוֹר" at bounding box center [802, 138] width 18 height 21
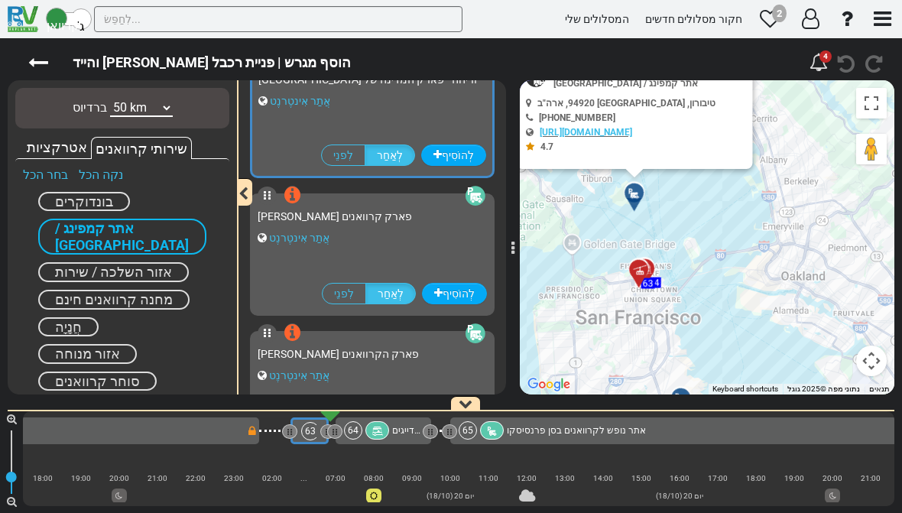
scroll to position [0, 0]
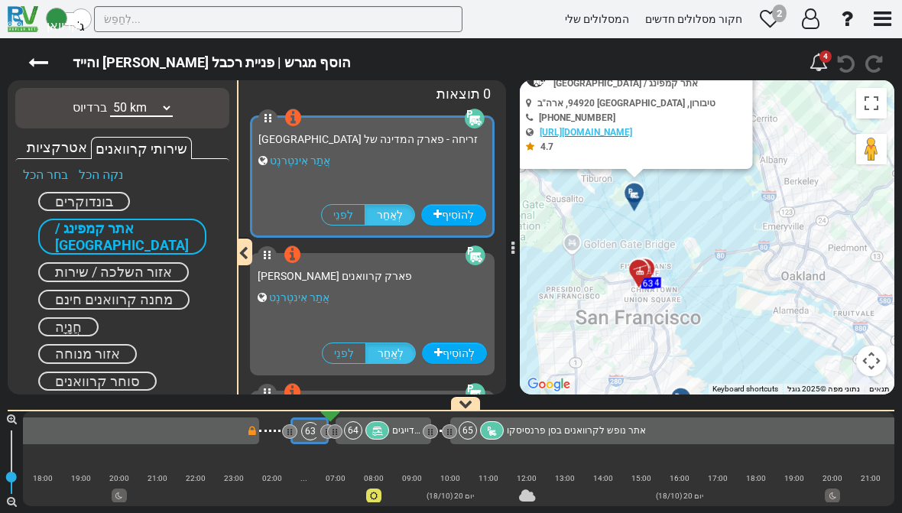
click at [302, 154] on font "אֲתַר אִינטֶרנֶט" at bounding box center [300, 160] width 60 height 12
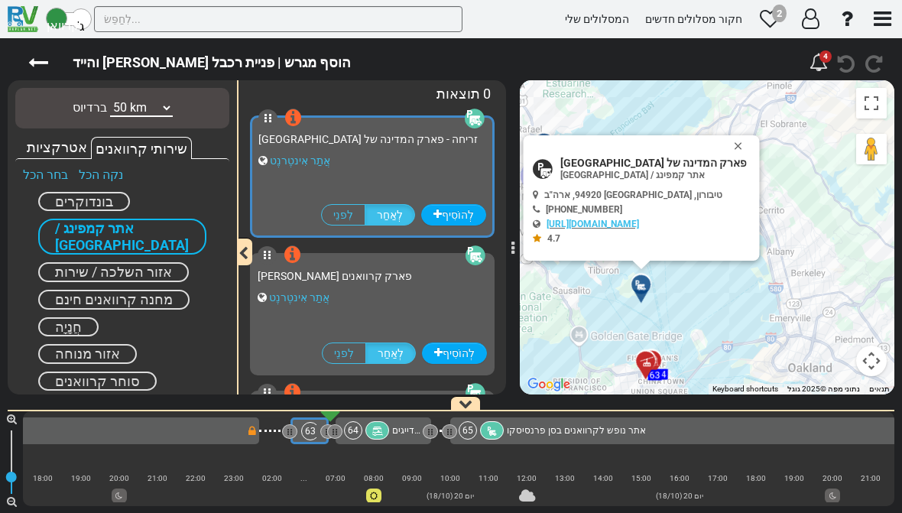
click at [733, 143] on button "לִסְגוֹר" at bounding box center [742, 145] width 18 height 21
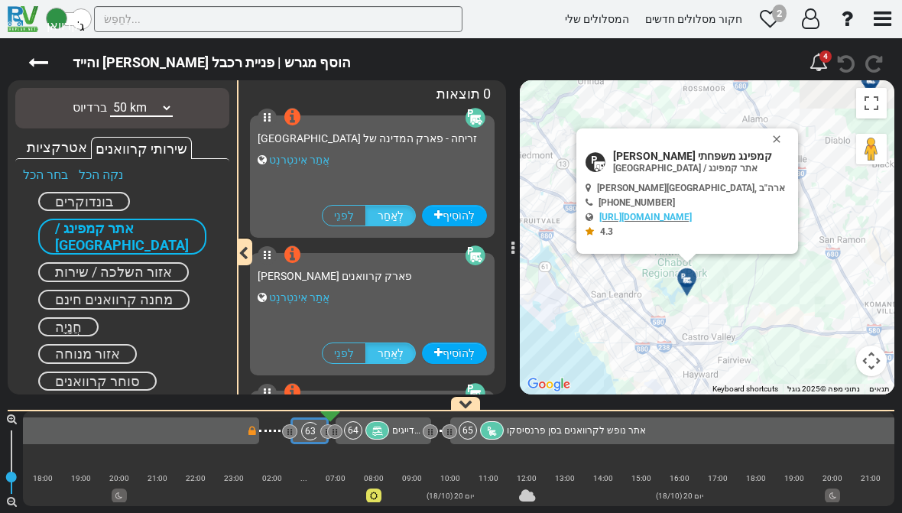
scroll to position [822, 0]
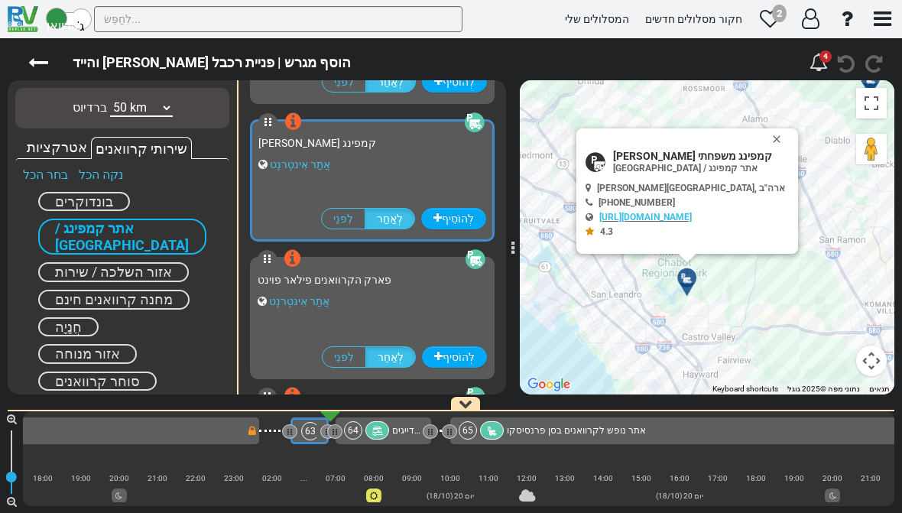
click at [297, 169] on font "אֲתַר אִינטֶרנֶט" at bounding box center [300, 164] width 60 height 12
click at [782, 134] on button "לִסְגוֹר" at bounding box center [780, 138] width 18 height 21
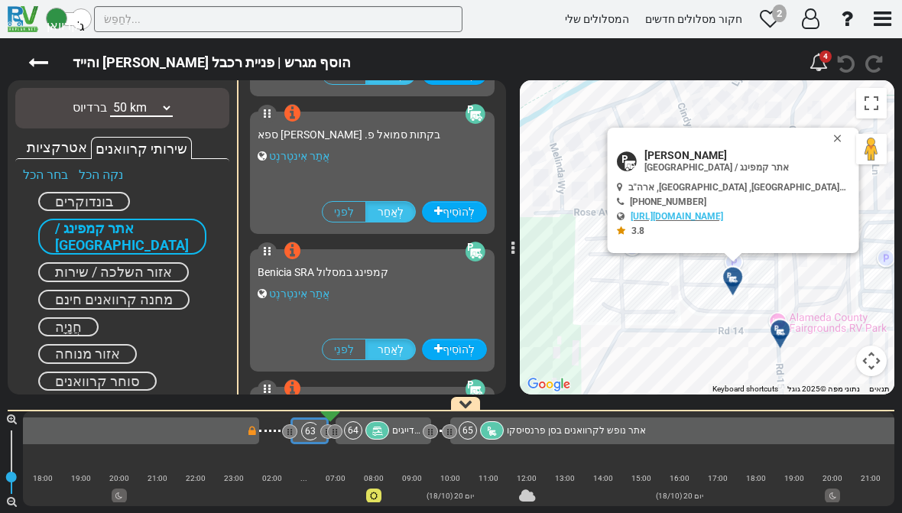
scroll to position [2741, 0]
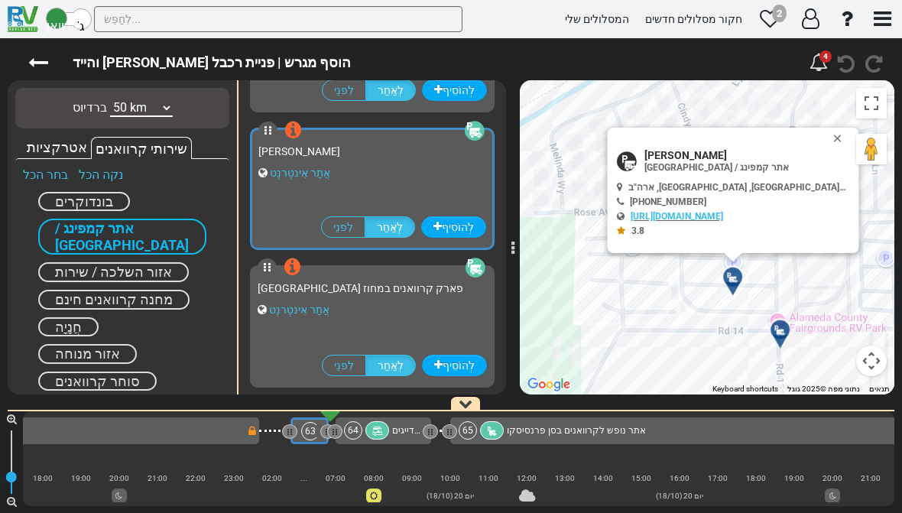
click at [288, 176] on font "אֲתַר אִינטֶרנֶט" at bounding box center [300, 173] width 60 height 12
click at [832, 135] on button "לִסְגוֹר" at bounding box center [841, 138] width 18 height 21
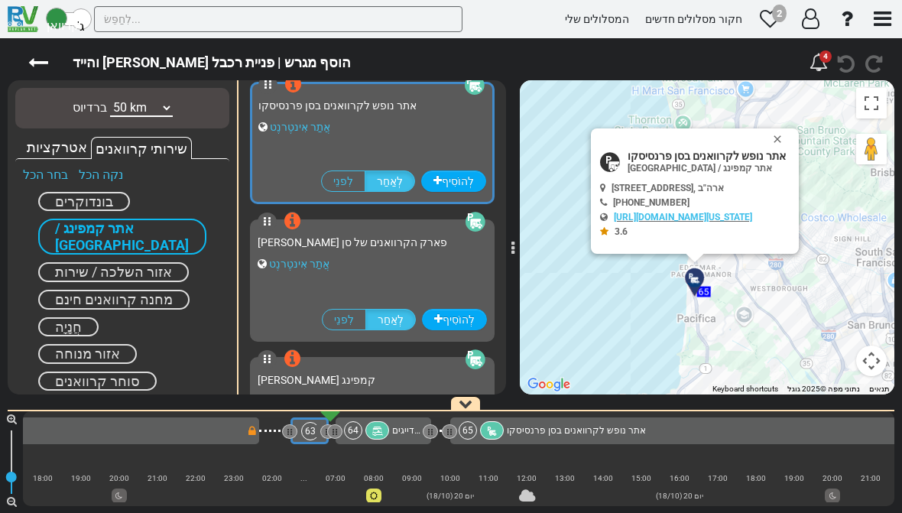
scroll to position [547, 0]
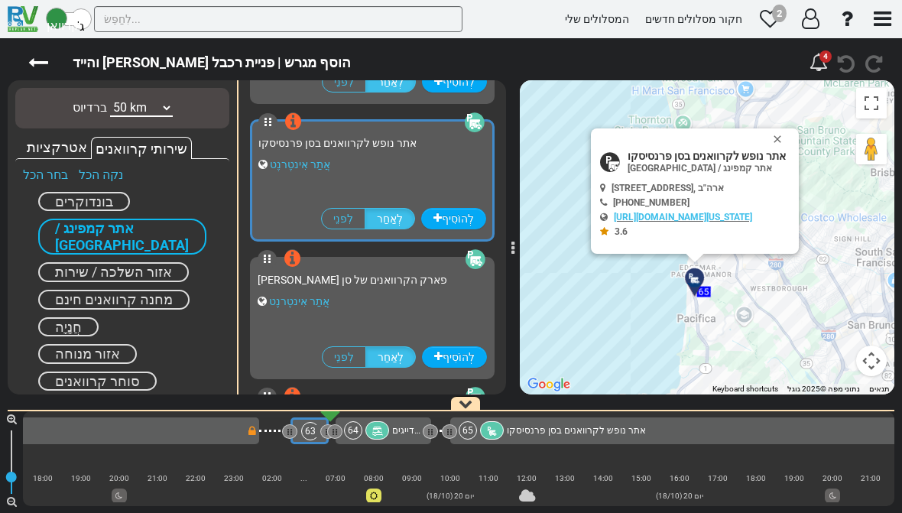
click at [301, 168] on font "אֲתַר אִינטֶרנֶט" at bounding box center [300, 164] width 60 height 12
click at [790, 132] on button "לִסְגוֹר" at bounding box center [781, 138] width 18 height 21
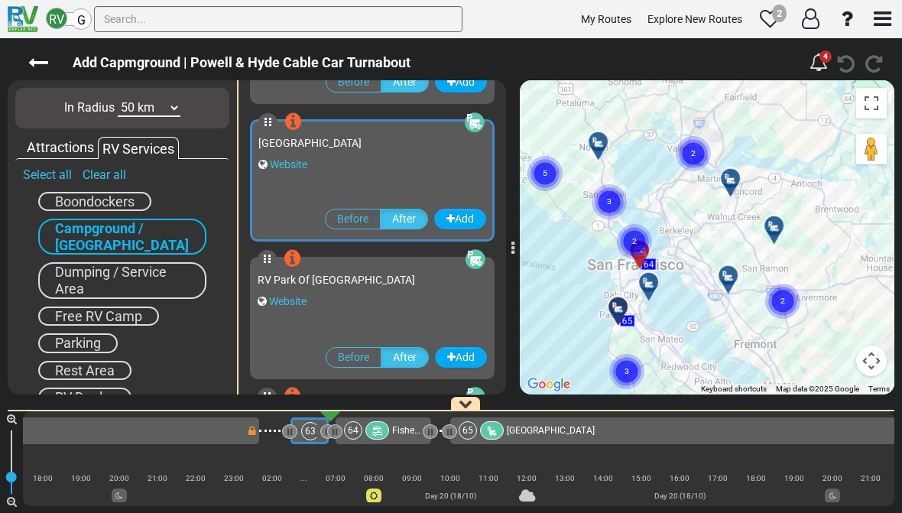
click at [138, 117] on select "10 km 50 km 100 km 250 km 500 km 1000 km" at bounding box center [149, 108] width 63 height 18
select select "number:10"
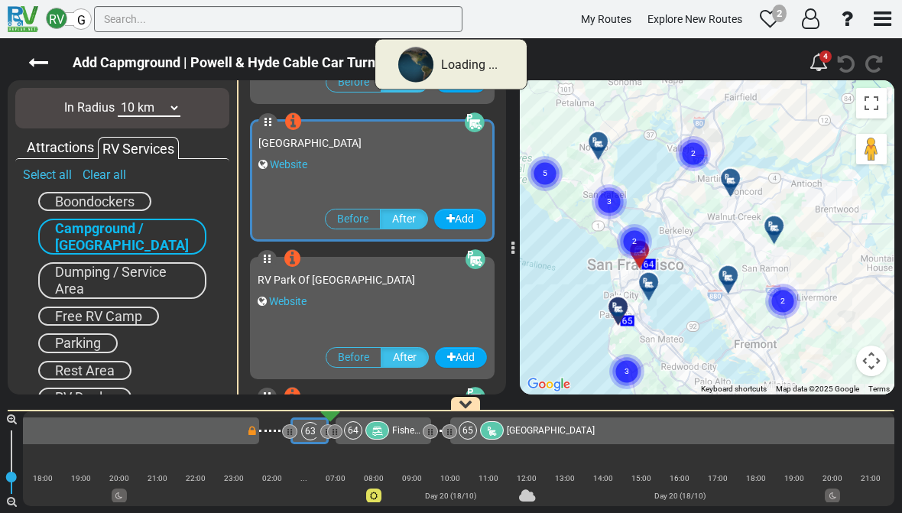
scroll to position [0, 0]
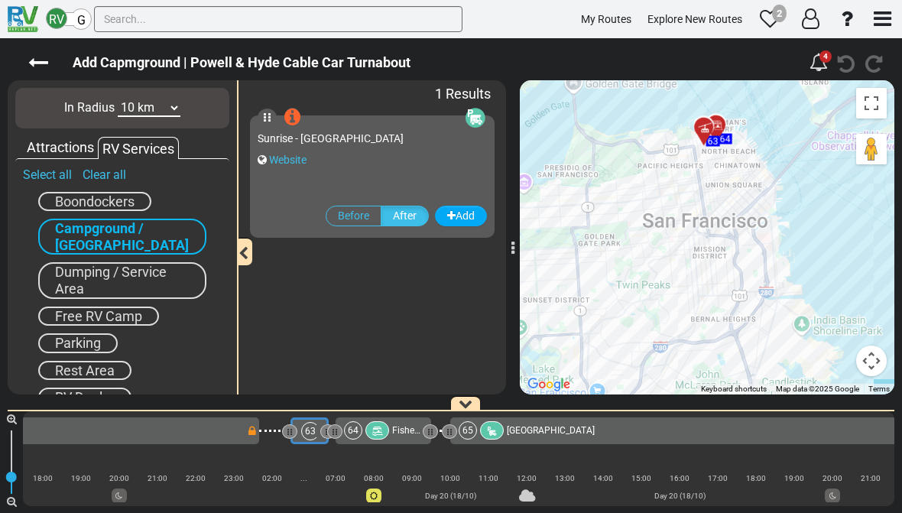
click at [47, 63] on icon at bounding box center [38, 63] width 20 height 20
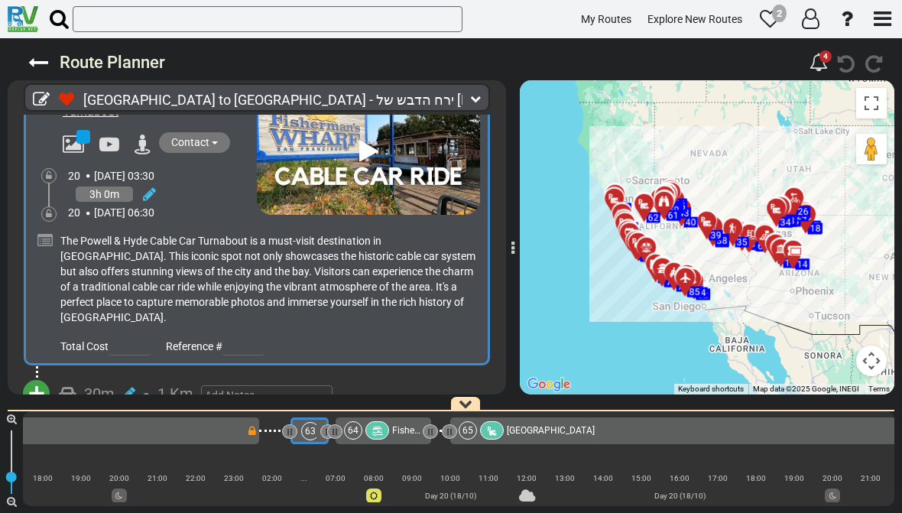
scroll to position [20510, 0]
click at [175, 385] on span "1 Km" at bounding box center [176, 394] width 36 height 18
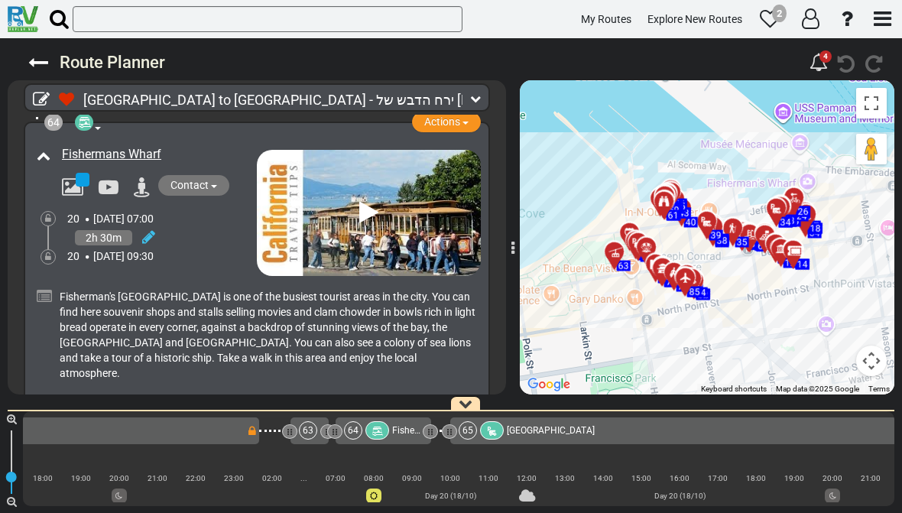
scroll to position [20810, 0]
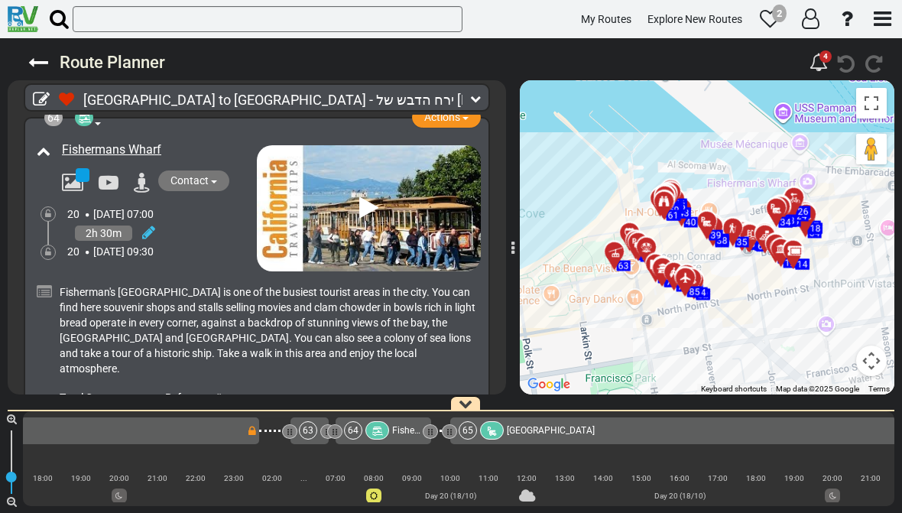
click at [175, 435] on span "26 Km" at bounding box center [180, 444] width 44 height 18
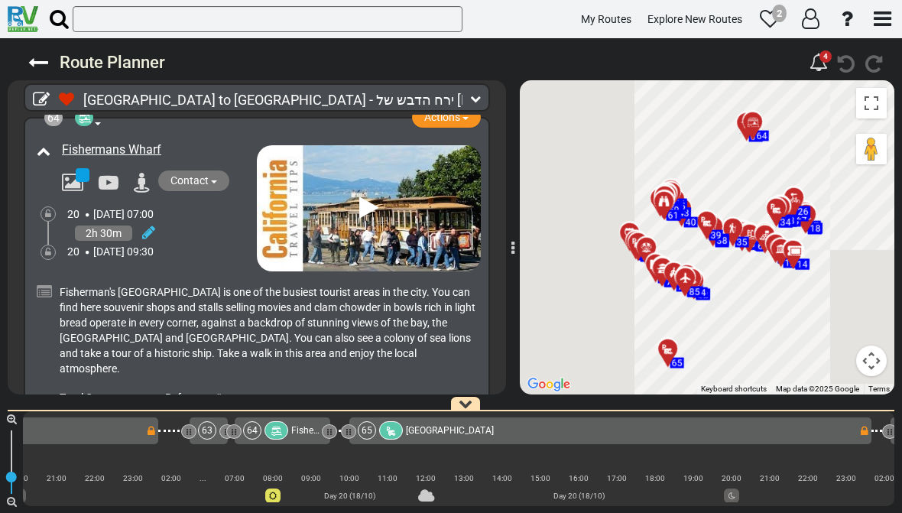
scroll to position [0, 13368]
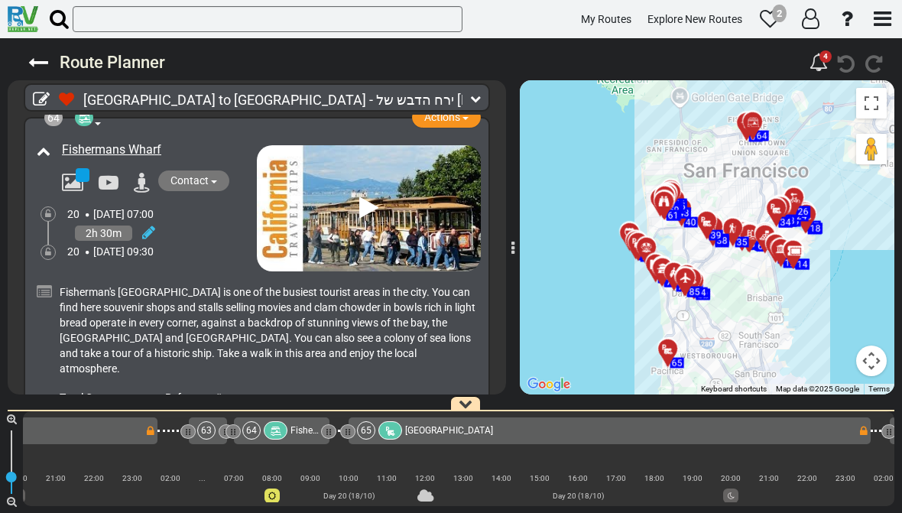
click at [34, 427] on span "+" at bounding box center [36, 444] width 17 height 35
click at [82, 482] on li "Add Campground" at bounding box center [84, 492] width 121 height 20
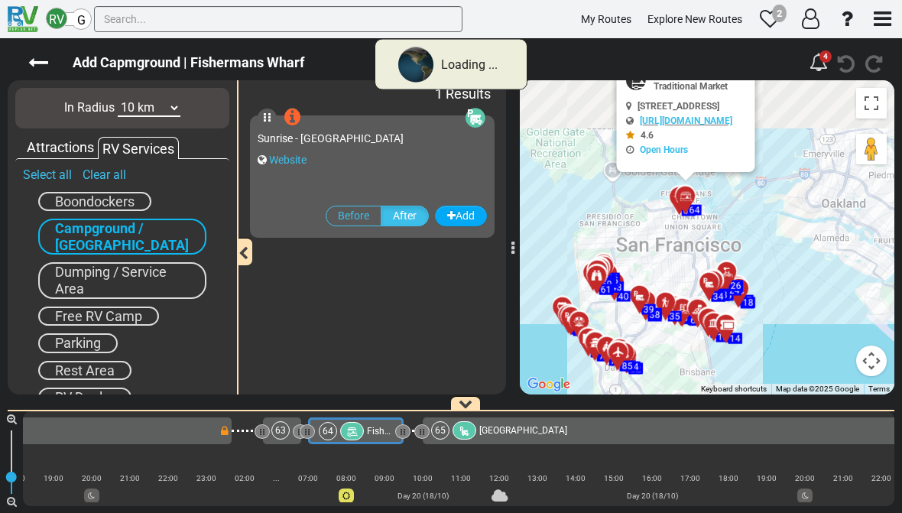
scroll to position [0, 13273]
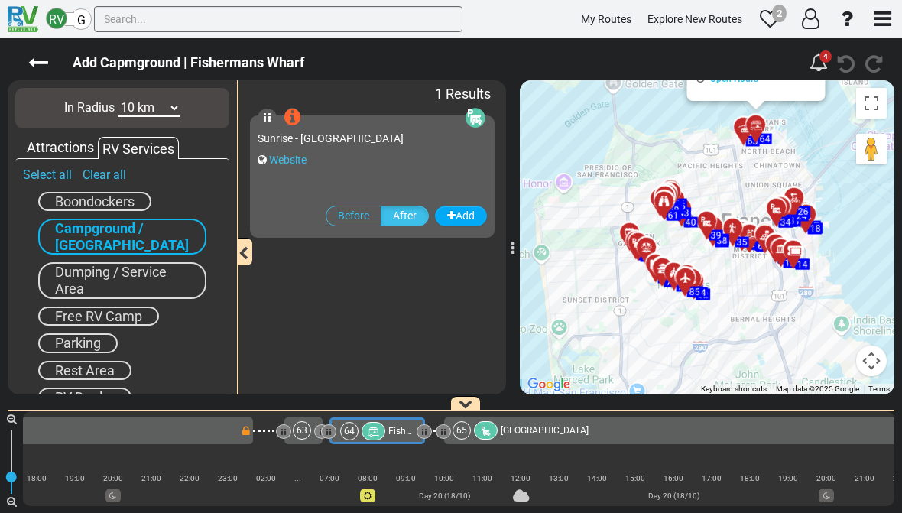
click at [140, 116] on select "10 km 50 km 100 km 250 km 500 km 1000 km" at bounding box center [149, 108] width 63 height 18
select select "number:50"
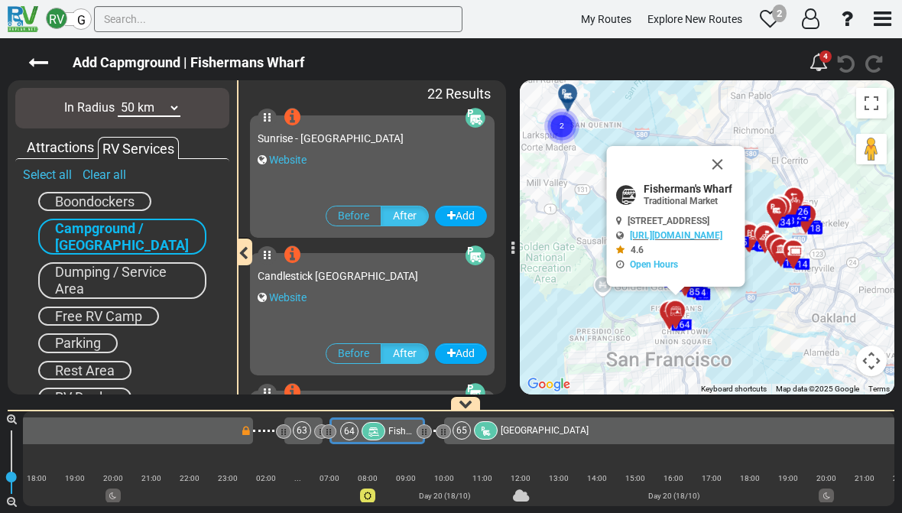
click at [736, 158] on button "Close" at bounding box center [718, 164] width 37 height 37
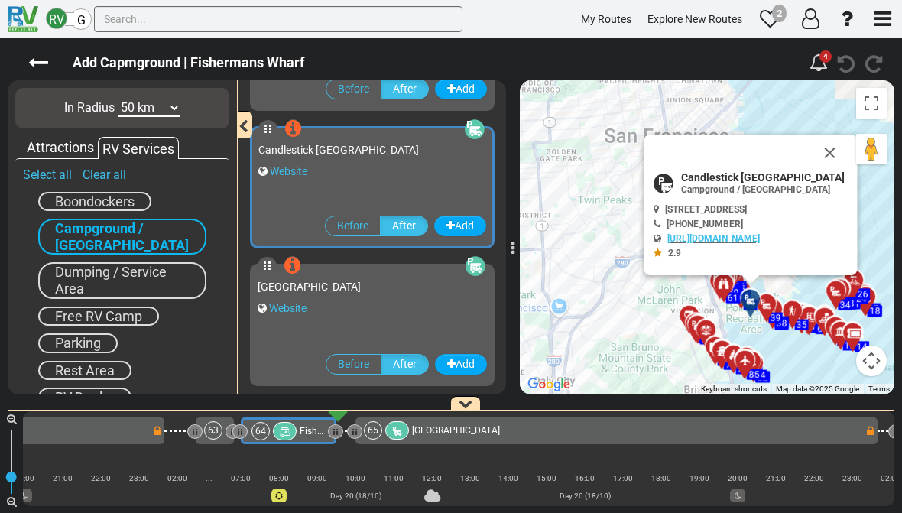
scroll to position [134, 0]
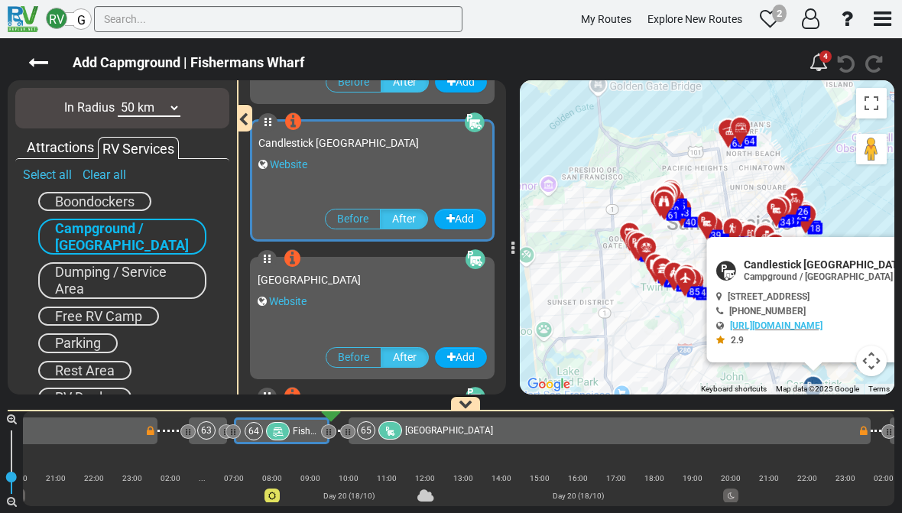
click at [288, 169] on link "Website" at bounding box center [288, 164] width 37 height 12
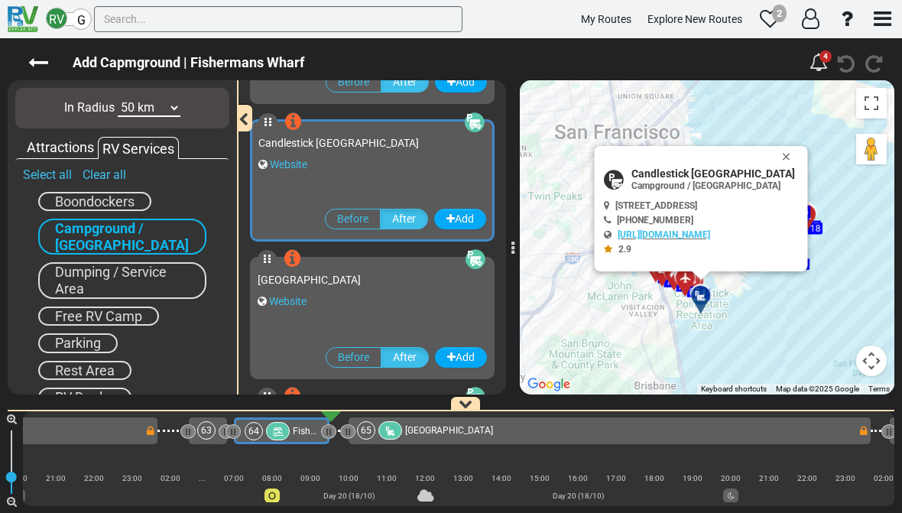
click at [799, 148] on button "Close" at bounding box center [790, 156] width 18 height 21
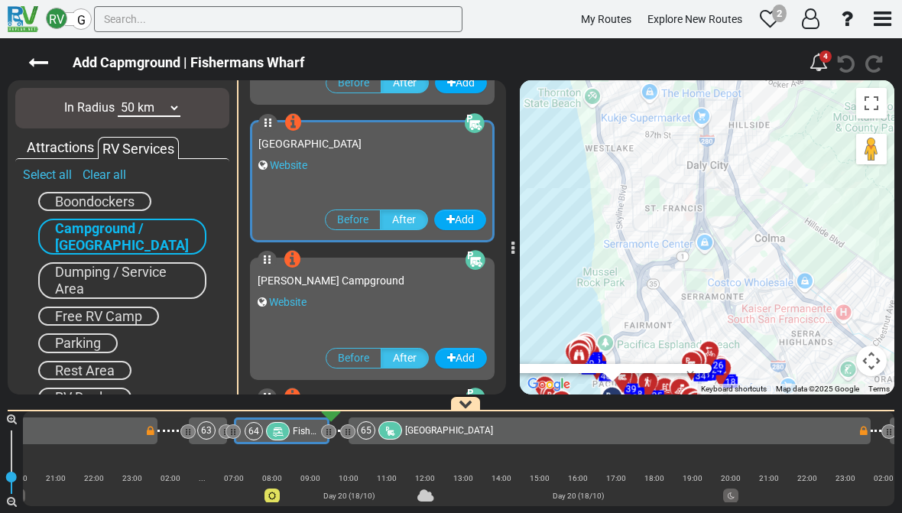
scroll to position [684, 0]
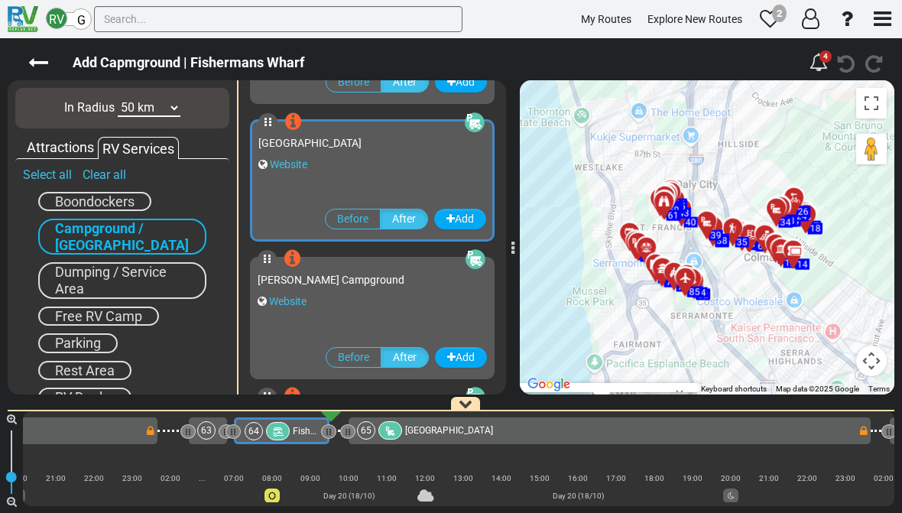
click at [291, 167] on link "Website" at bounding box center [288, 164] width 37 height 12
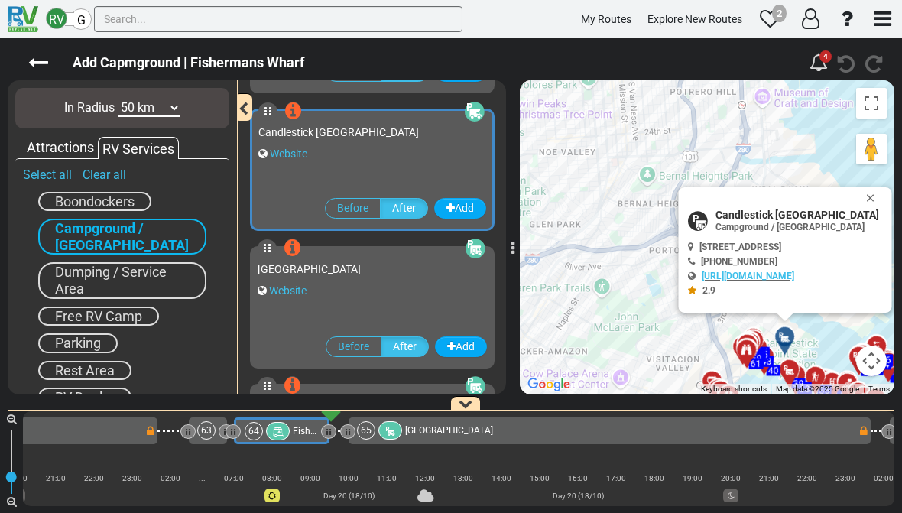
scroll to position [134, 0]
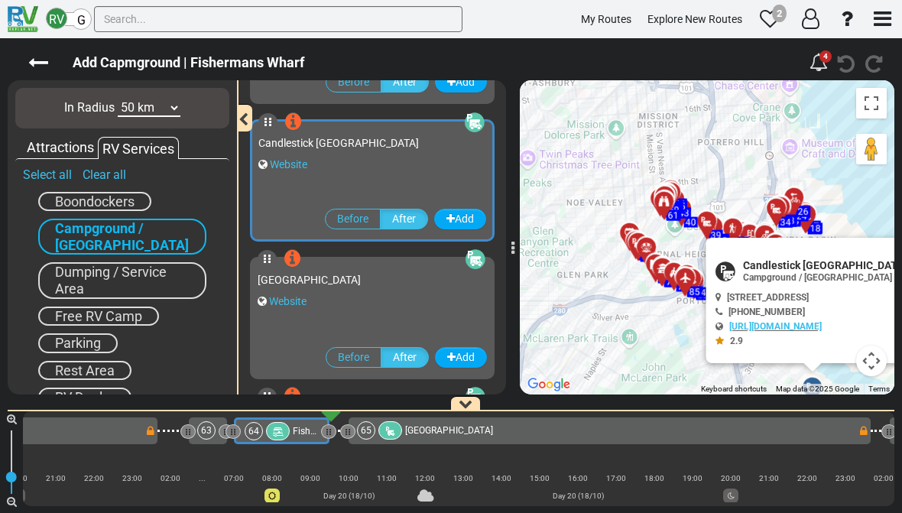
click at [293, 168] on link "Website" at bounding box center [288, 164] width 37 height 12
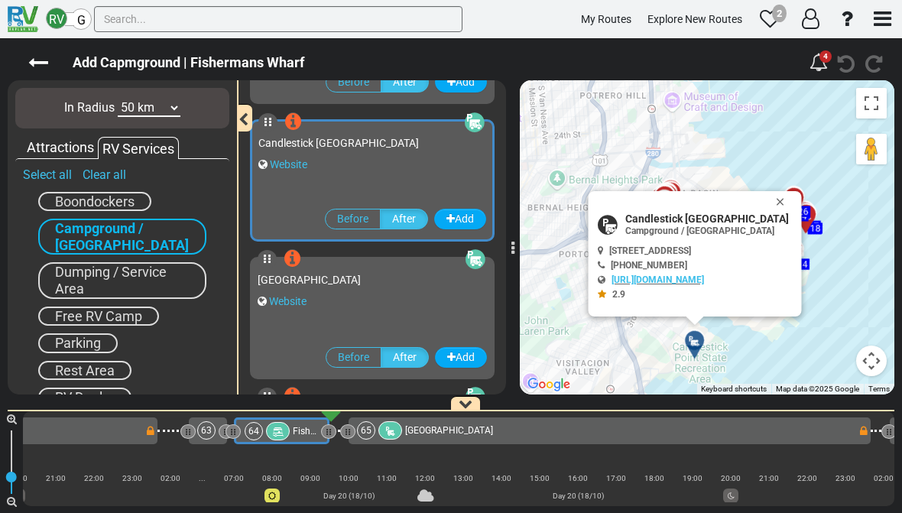
click at [793, 195] on button "Close" at bounding box center [784, 201] width 18 height 21
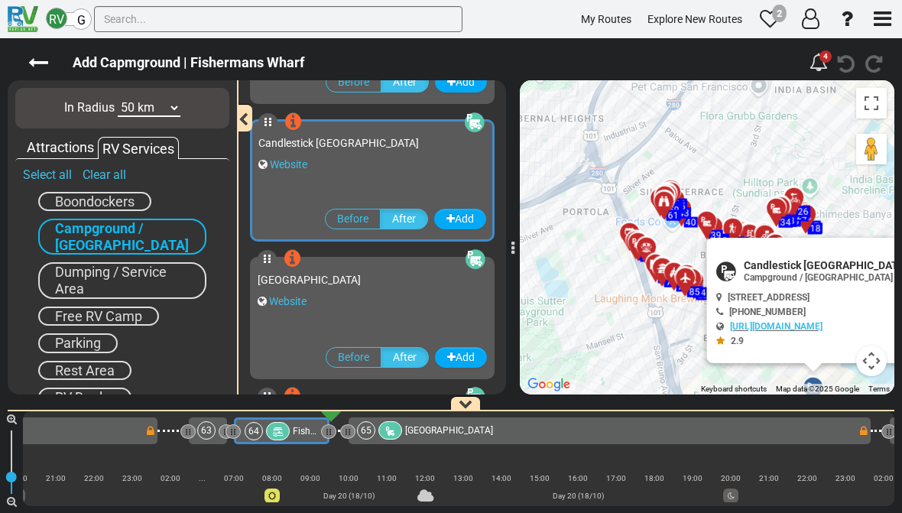
click at [766, 327] on link "https://sanfranciscorvpark.com/rates-and-reservations/" at bounding box center [776, 326] width 93 height 11
click at [292, 164] on link "Website" at bounding box center [288, 164] width 37 height 12
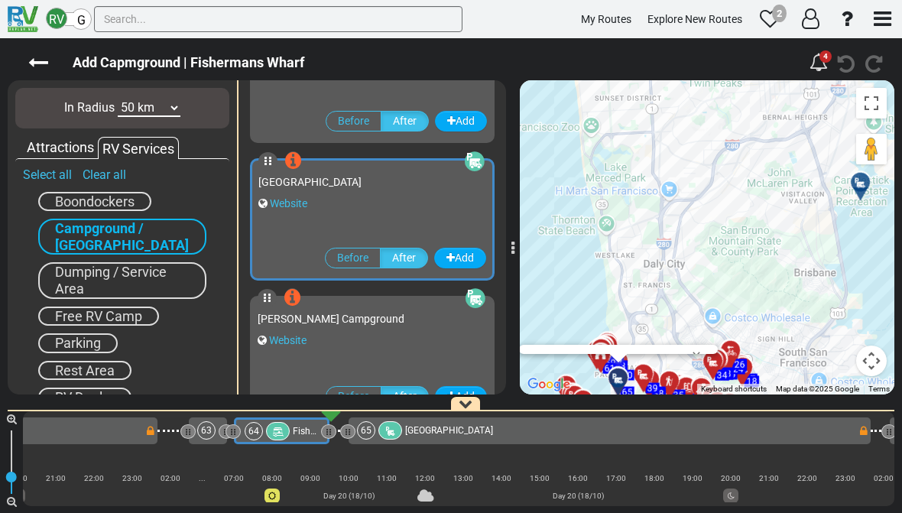
scroll to position [684, 0]
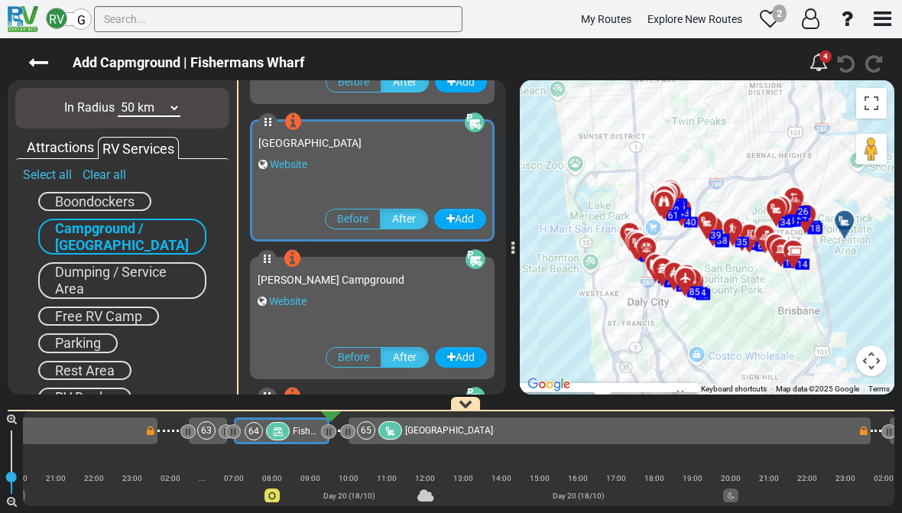
click at [281, 169] on link "Website" at bounding box center [288, 164] width 37 height 12
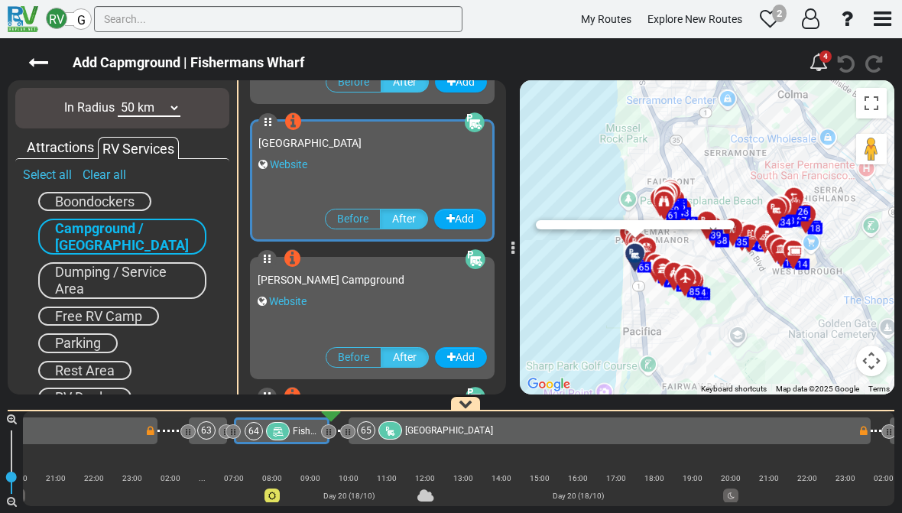
click at [294, 159] on link "Website" at bounding box center [288, 164] width 37 height 12
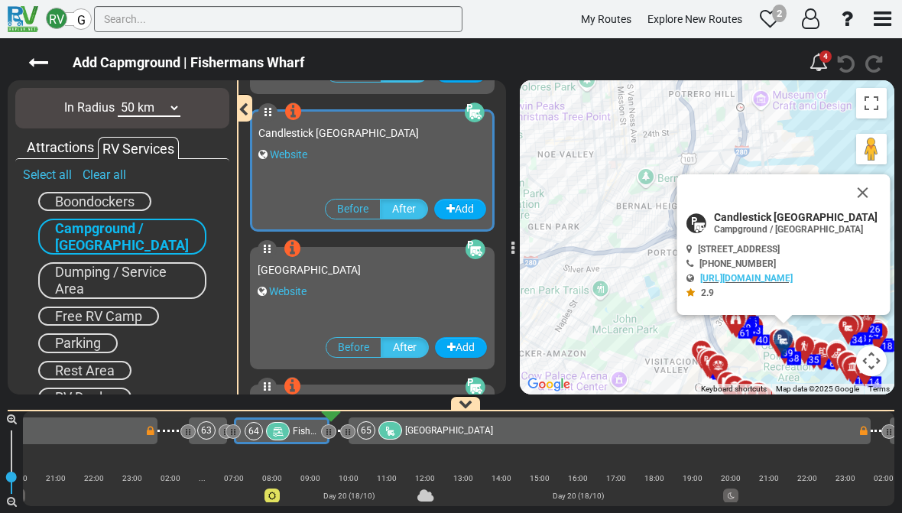
scroll to position [134, 0]
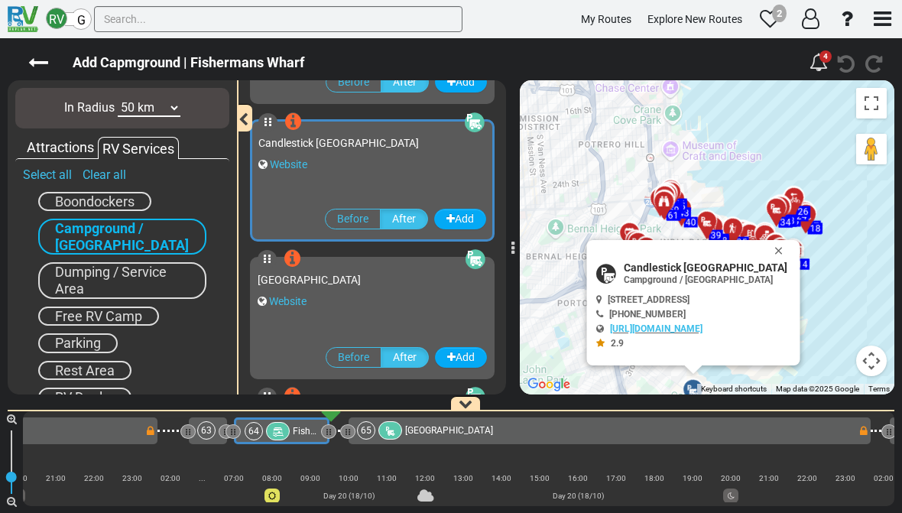
click at [791, 246] on button "Close" at bounding box center [782, 250] width 18 height 21
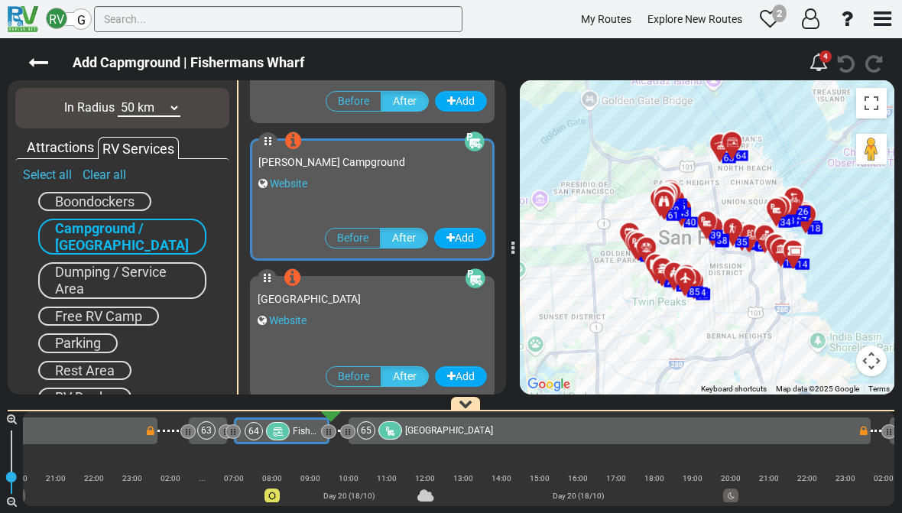
scroll to position [822, 0]
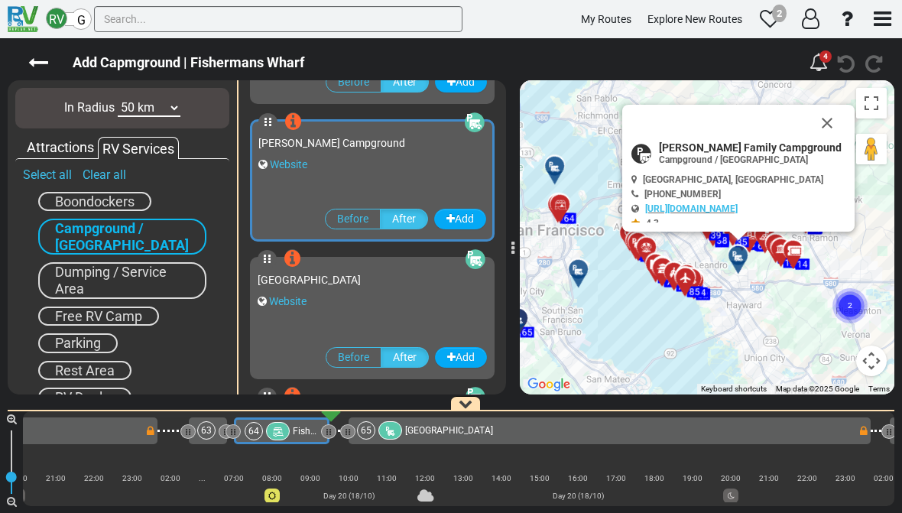
click at [286, 169] on link "Website" at bounding box center [288, 164] width 37 height 12
click at [836, 125] on button "Close" at bounding box center [827, 123] width 37 height 37
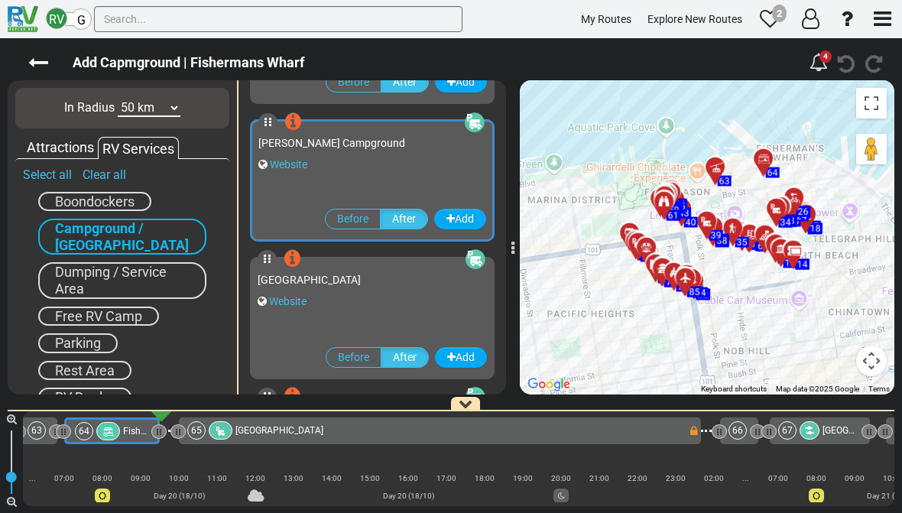
scroll to position [0, 13539]
